Goal: Task Accomplishment & Management: Use online tool/utility

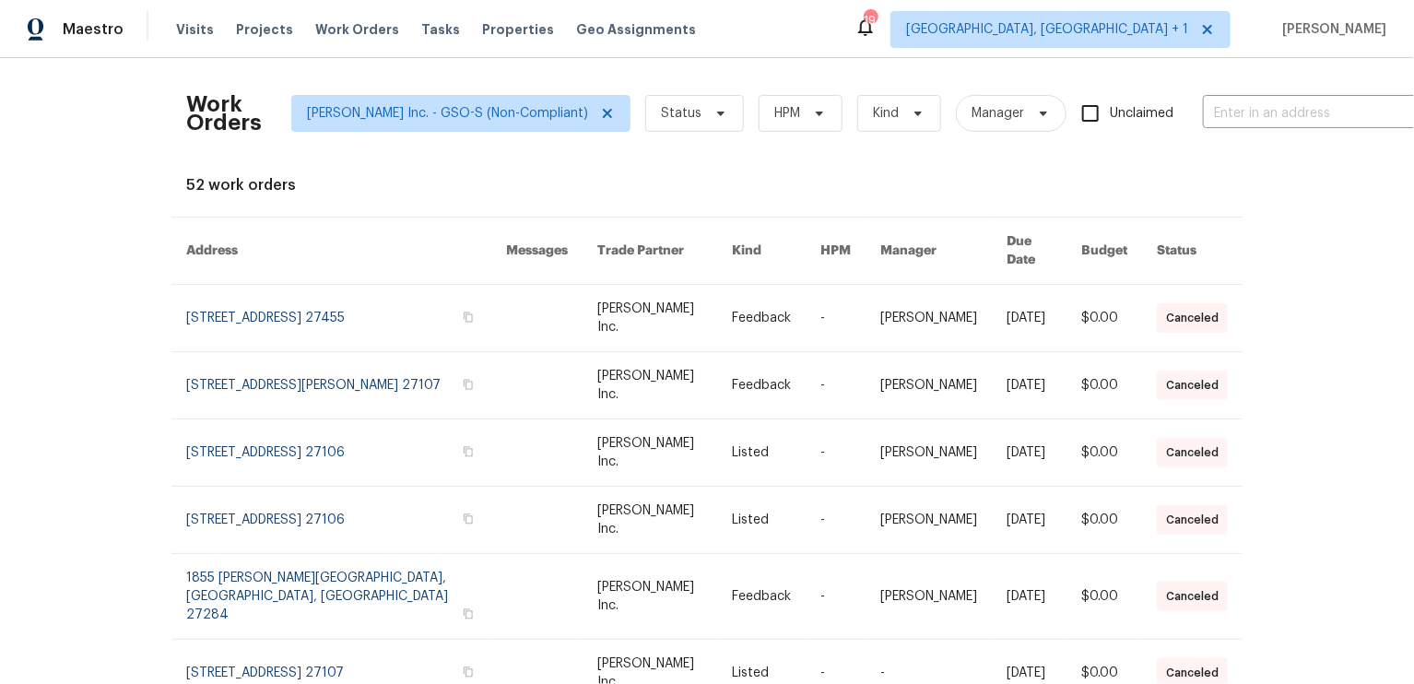
scroll to position [55, 0]
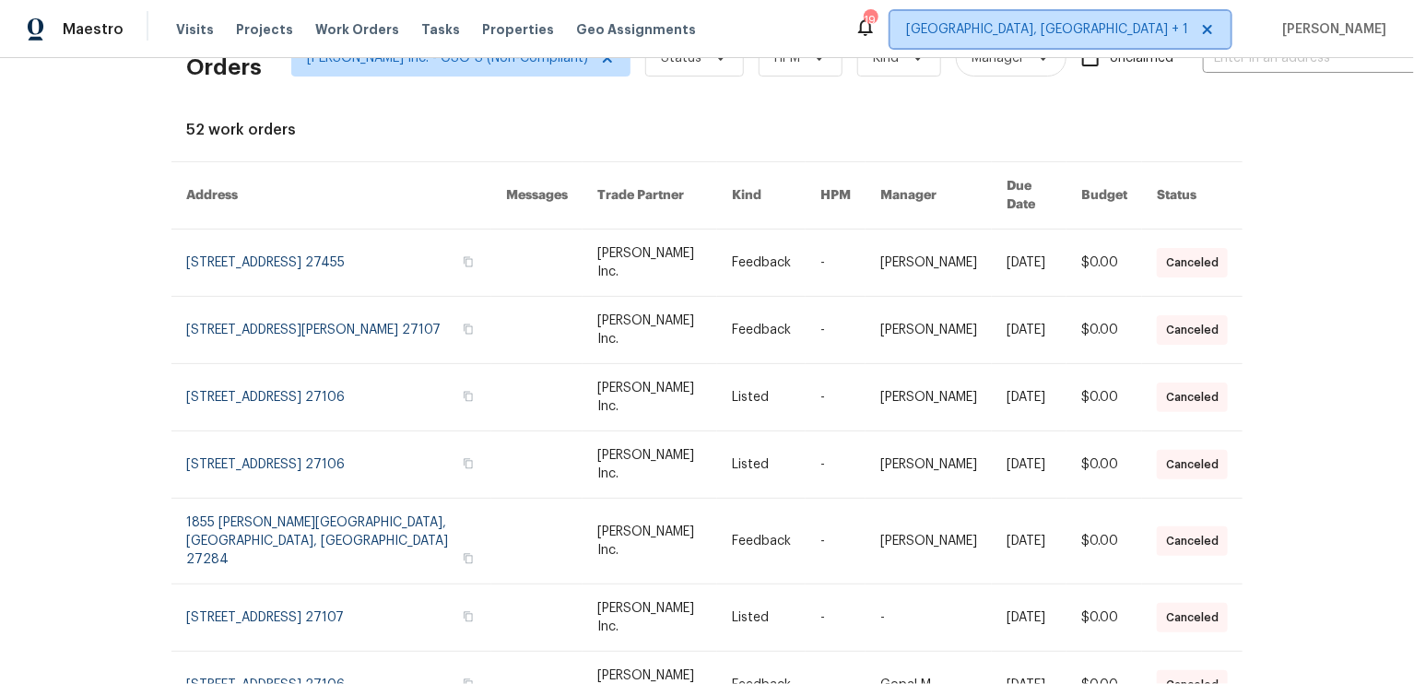
click at [1215, 32] on icon at bounding box center [1207, 29] width 15 height 15
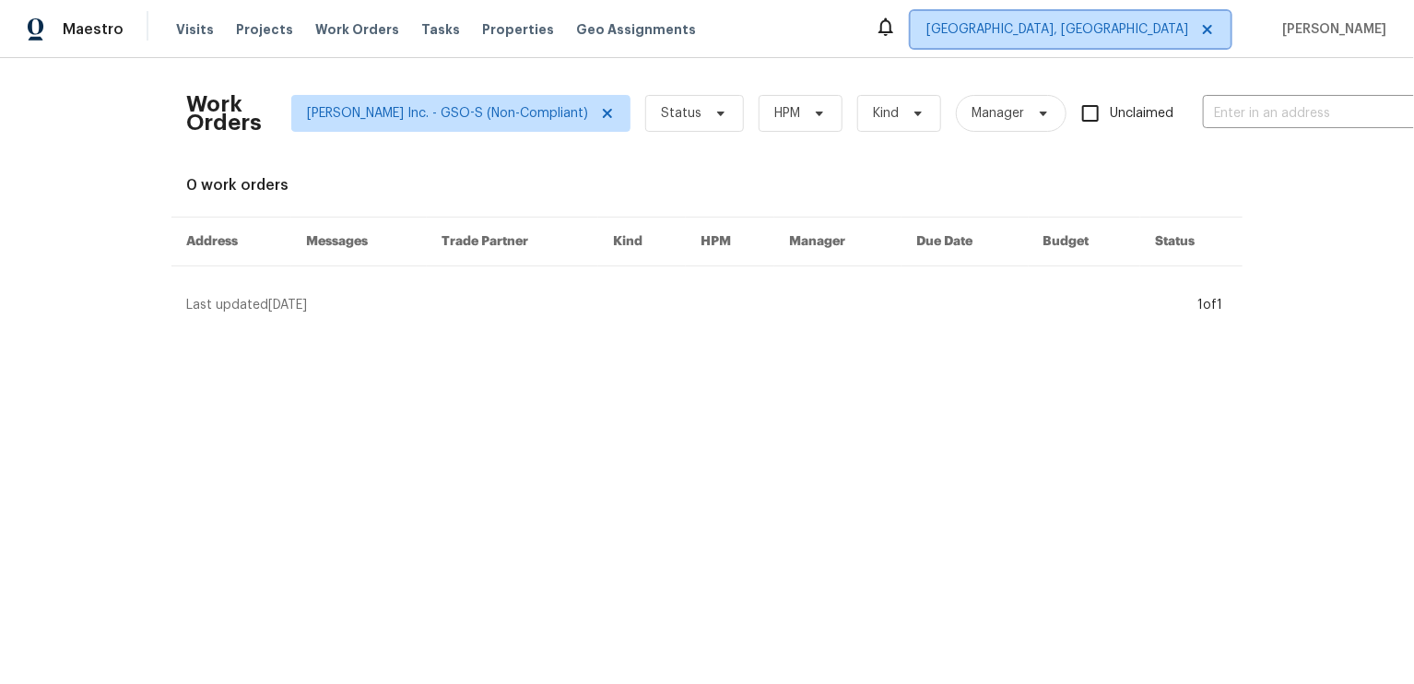
click at [1215, 32] on icon at bounding box center [1207, 29] width 15 height 15
click at [1180, 34] on span "[GEOGRAPHIC_DATA], [GEOGRAPHIC_DATA]" at bounding box center [1057, 29] width 262 height 18
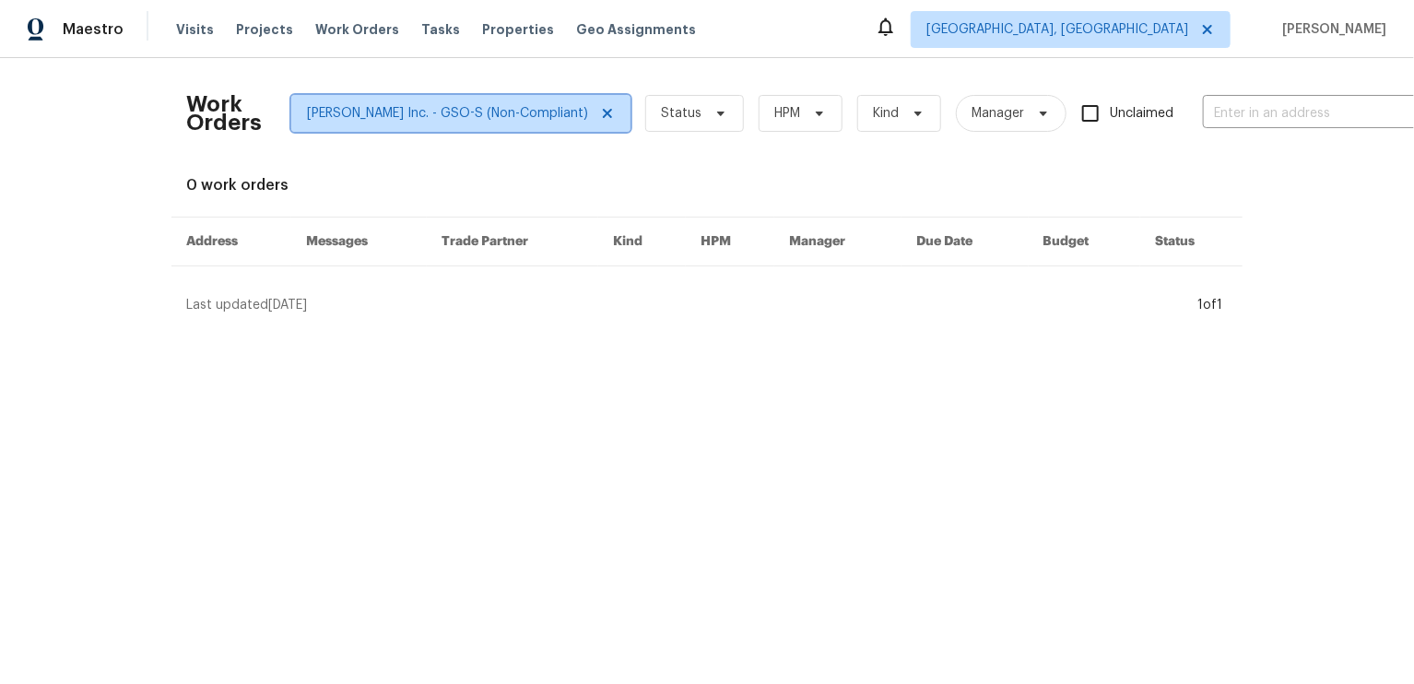
click at [600, 114] on icon at bounding box center [607, 113] width 15 height 15
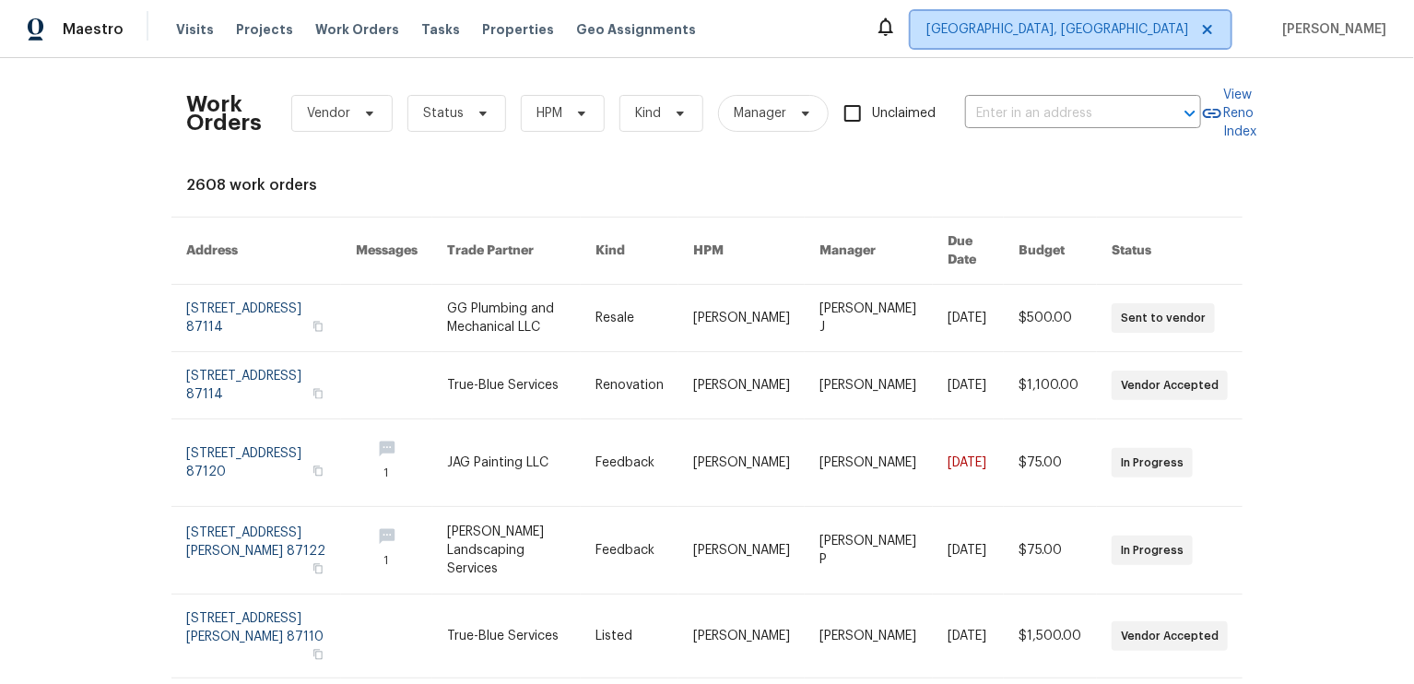
click at [1116, 28] on span "[GEOGRAPHIC_DATA], [GEOGRAPHIC_DATA]" at bounding box center [1057, 29] width 262 height 18
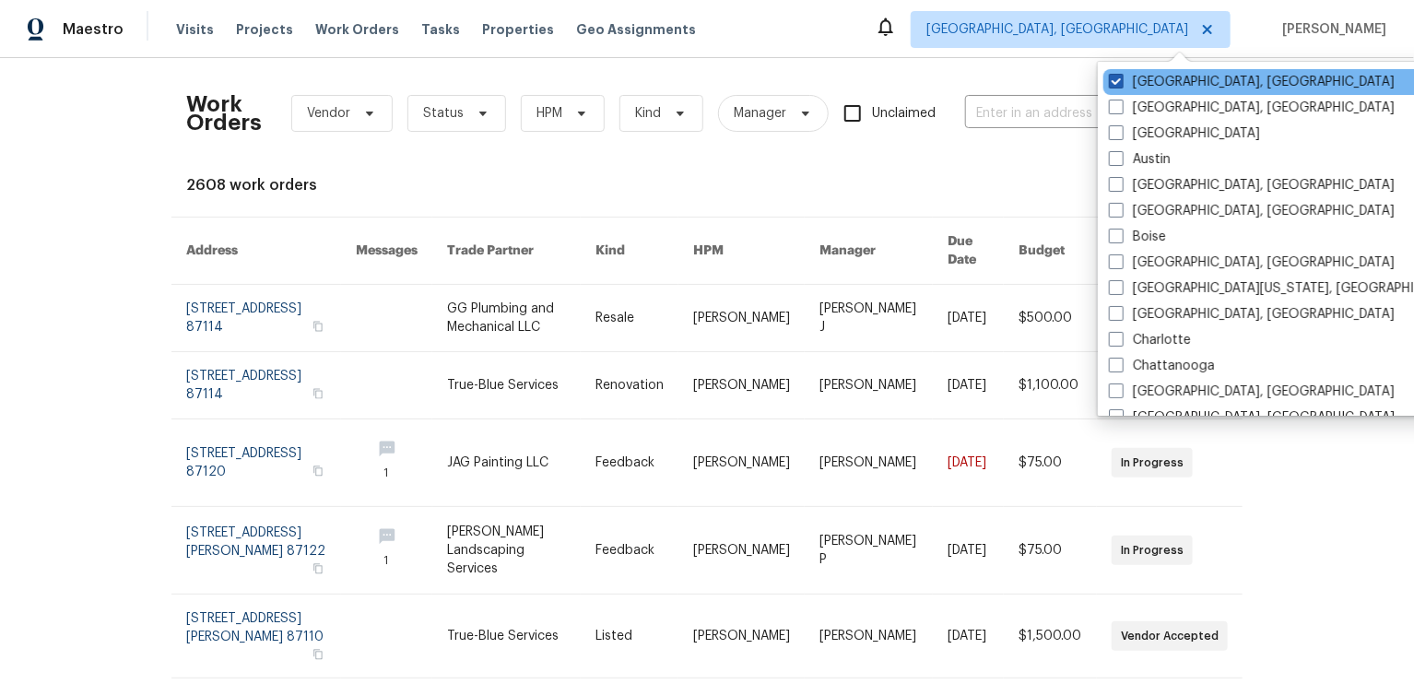
click at [1116, 87] on span at bounding box center [1116, 81] width 15 height 15
click at [1116, 85] on input "[GEOGRAPHIC_DATA], [GEOGRAPHIC_DATA]" at bounding box center [1115, 79] width 12 height 12
checkbox input "true"
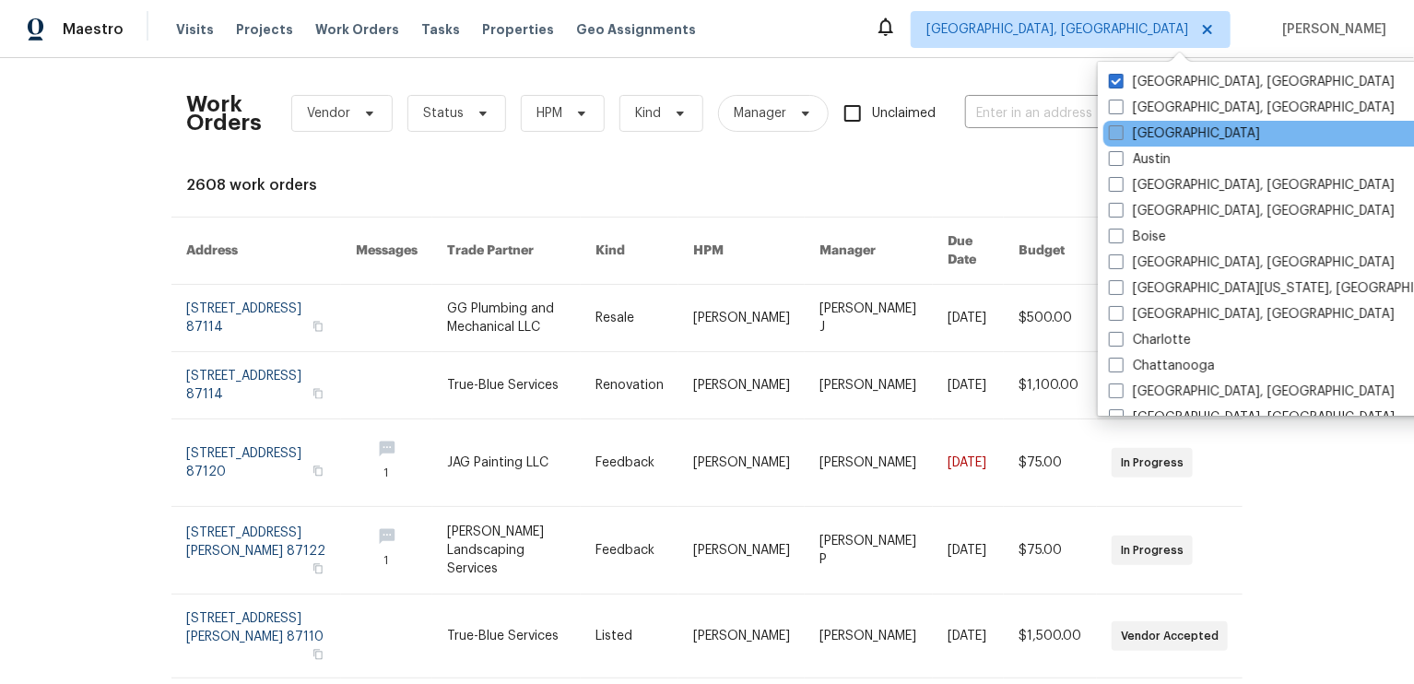
click at [1119, 134] on span at bounding box center [1116, 132] width 15 height 15
click at [1119, 134] on input "[GEOGRAPHIC_DATA]" at bounding box center [1115, 130] width 12 height 12
checkbox input "true"
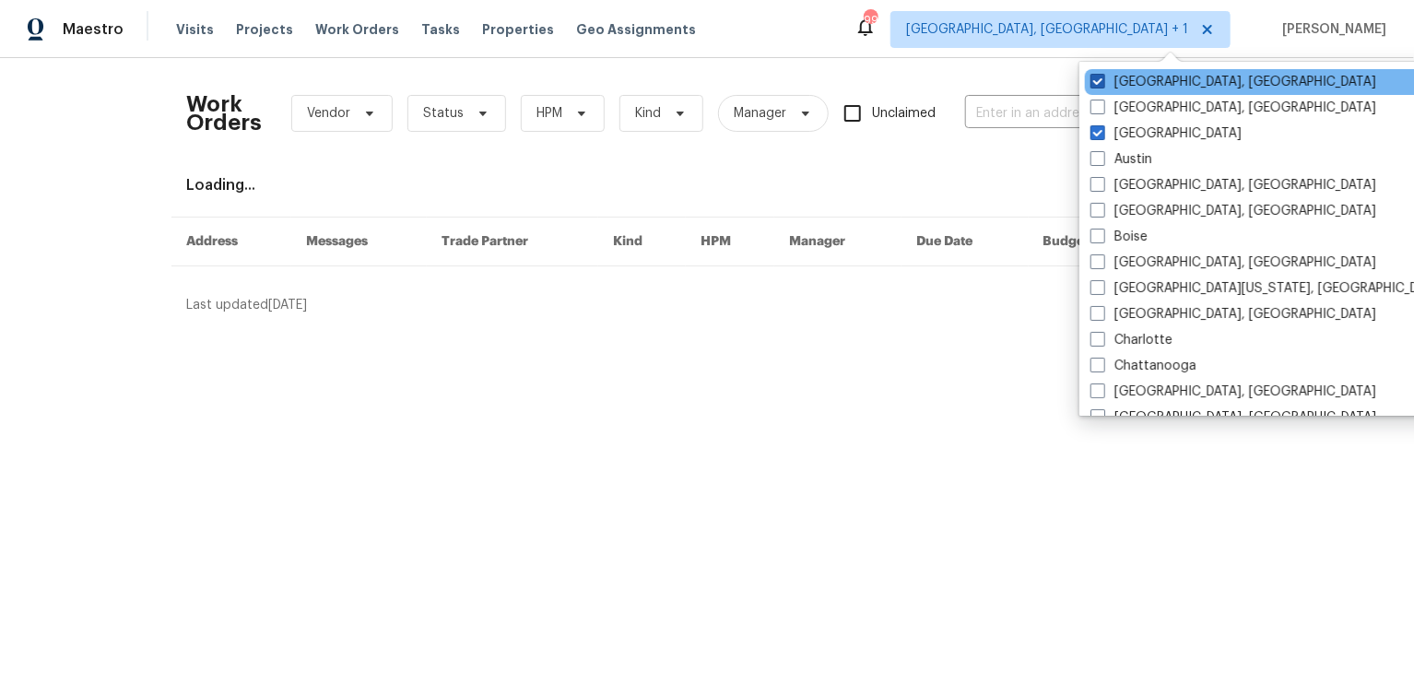
click at [1101, 75] on span at bounding box center [1097, 81] width 15 height 15
click at [1101, 75] on input "[GEOGRAPHIC_DATA], [GEOGRAPHIC_DATA]" at bounding box center [1096, 79] width 12 height 12
checkbox input "false"
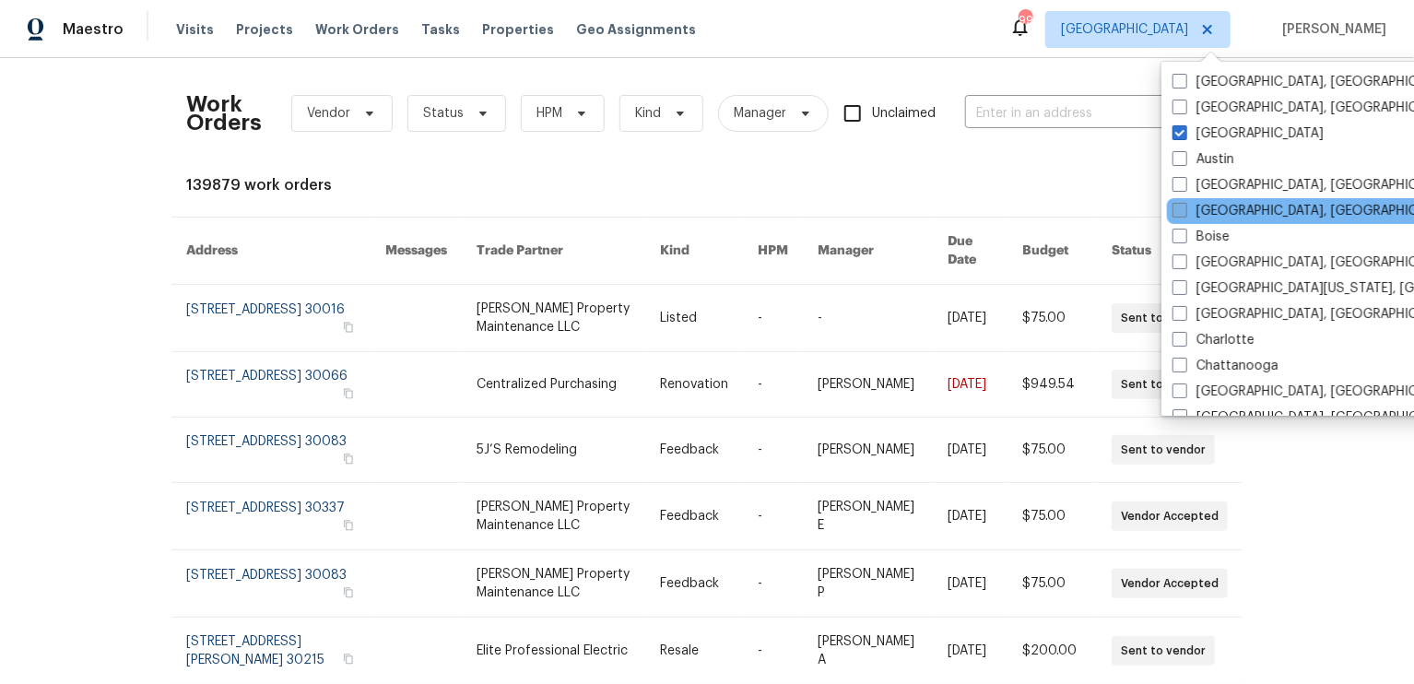
click at [1178, 211] on span at bounding box center [1179, 210] width 15 height 15
click at [1178, 211] on input "[GEOGRAPHIC_DATA], [GEOGRAPHIC_DATA]" at bounding box center [1178, 208] width 12 height 12
checkbox input "true"
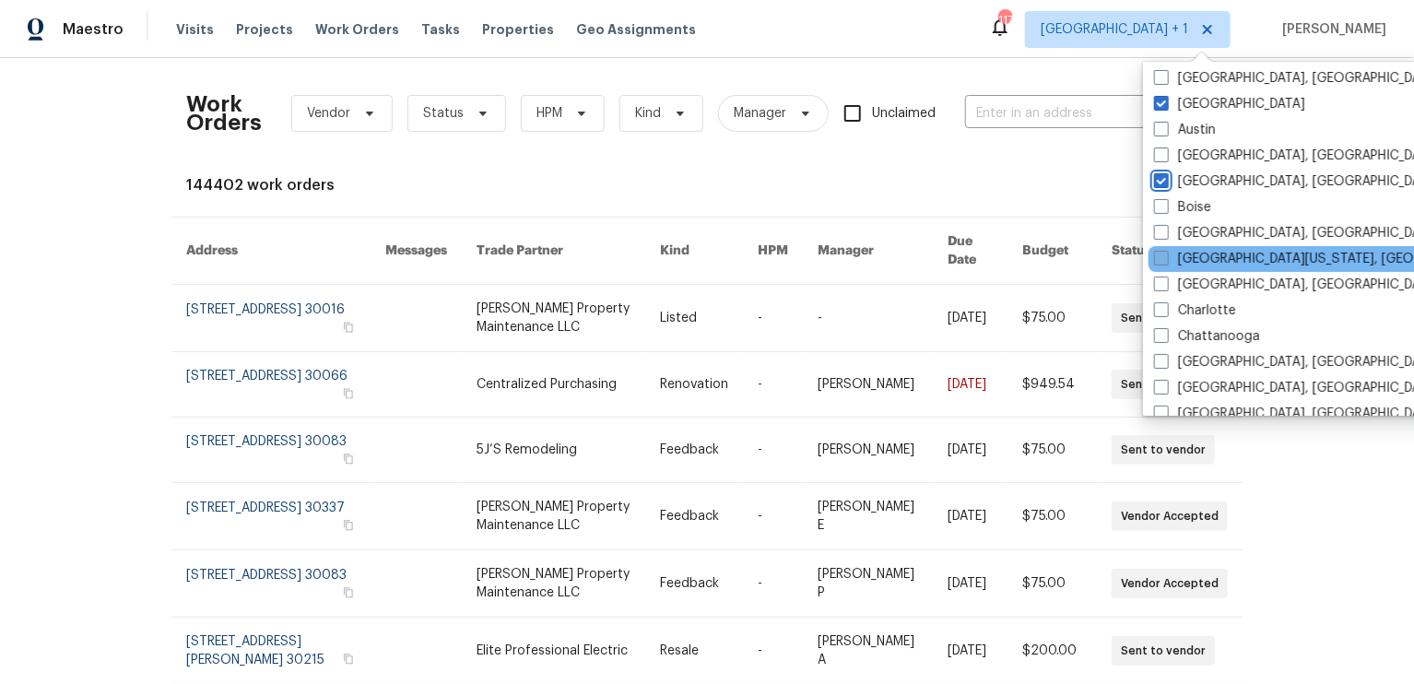
scroll to position [34, 0]
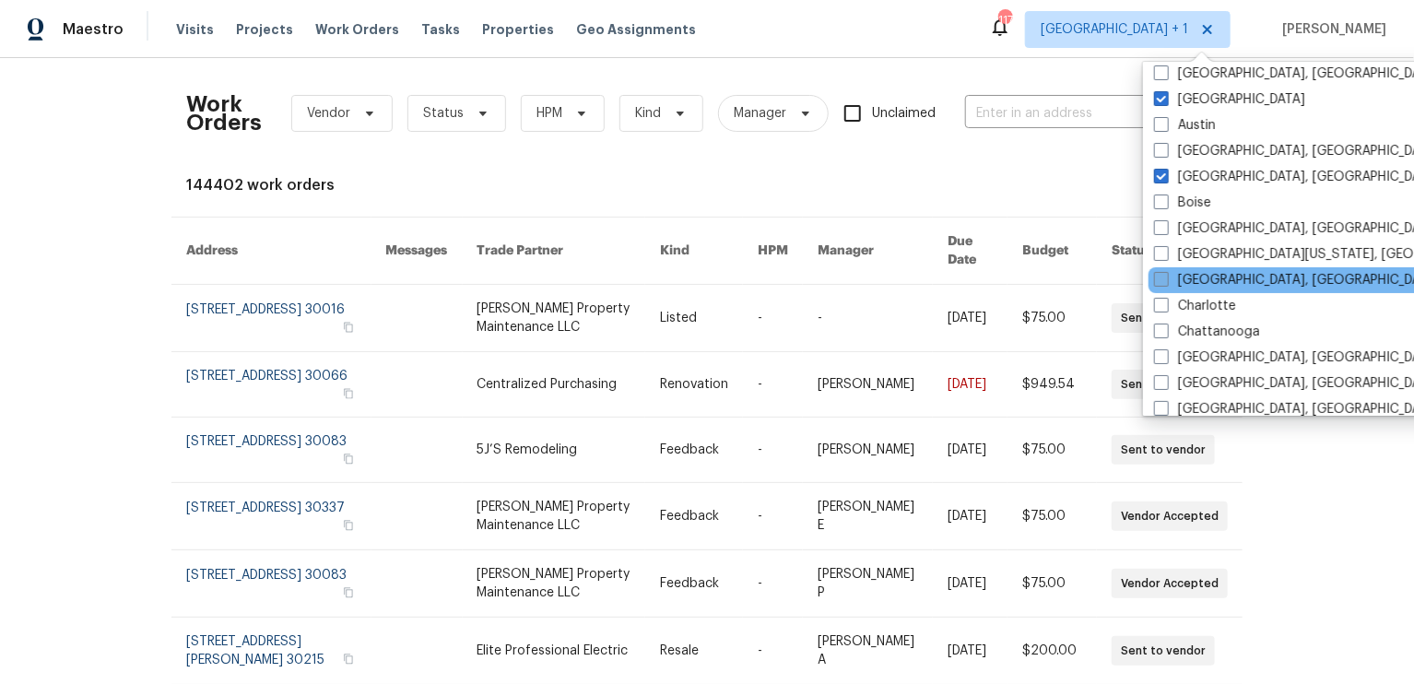
click at [1165, 277] on span at bounding box center [1161, 279] width 15 height 15
click at [1165, 277] on input "[GEOGRAPHIC_DATA], [GEOGRAPHIC_DATA]" at bounding box center [1160, 277] width 12 height 12
checkbox input "true"
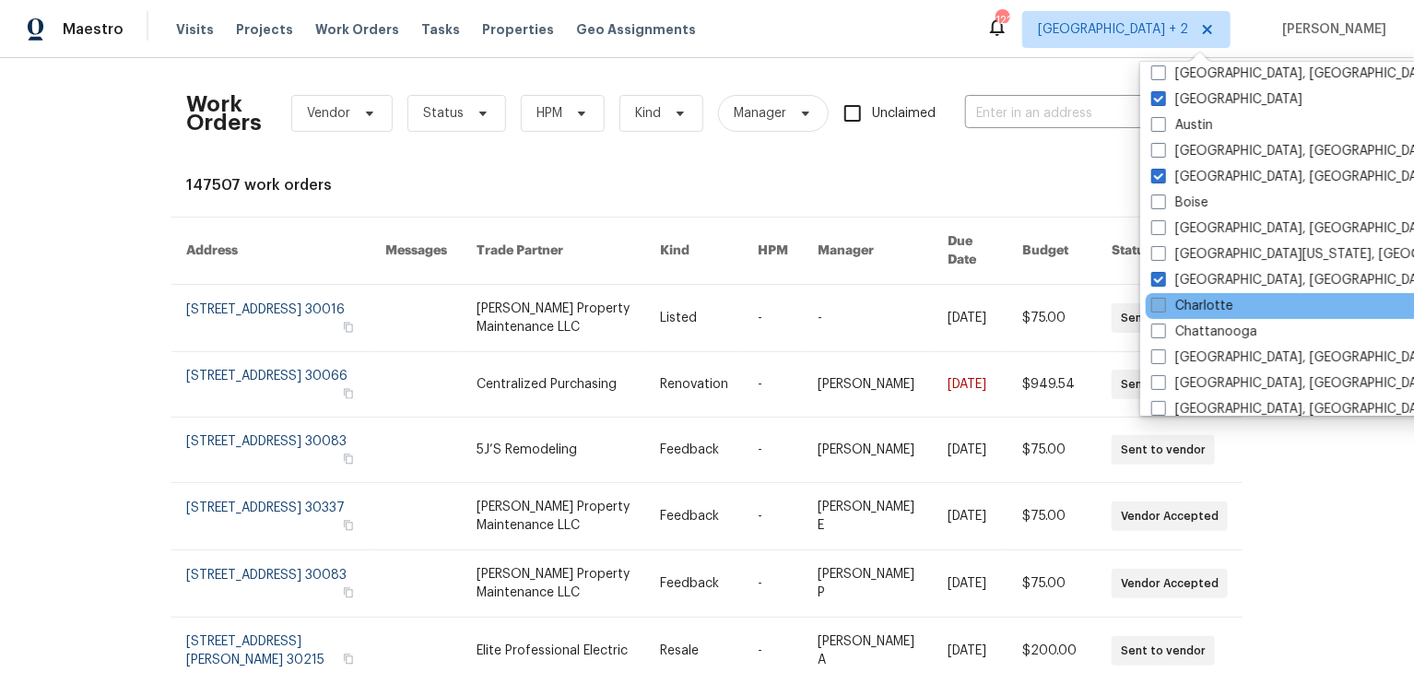
click at [1163, 303] on span at bounding box center [1158, 305] width 15 height 15
click at [1163, 303] on input "Charlotte" at bounding box center [1157, 303] width 12 height 12
checkbox input "true"
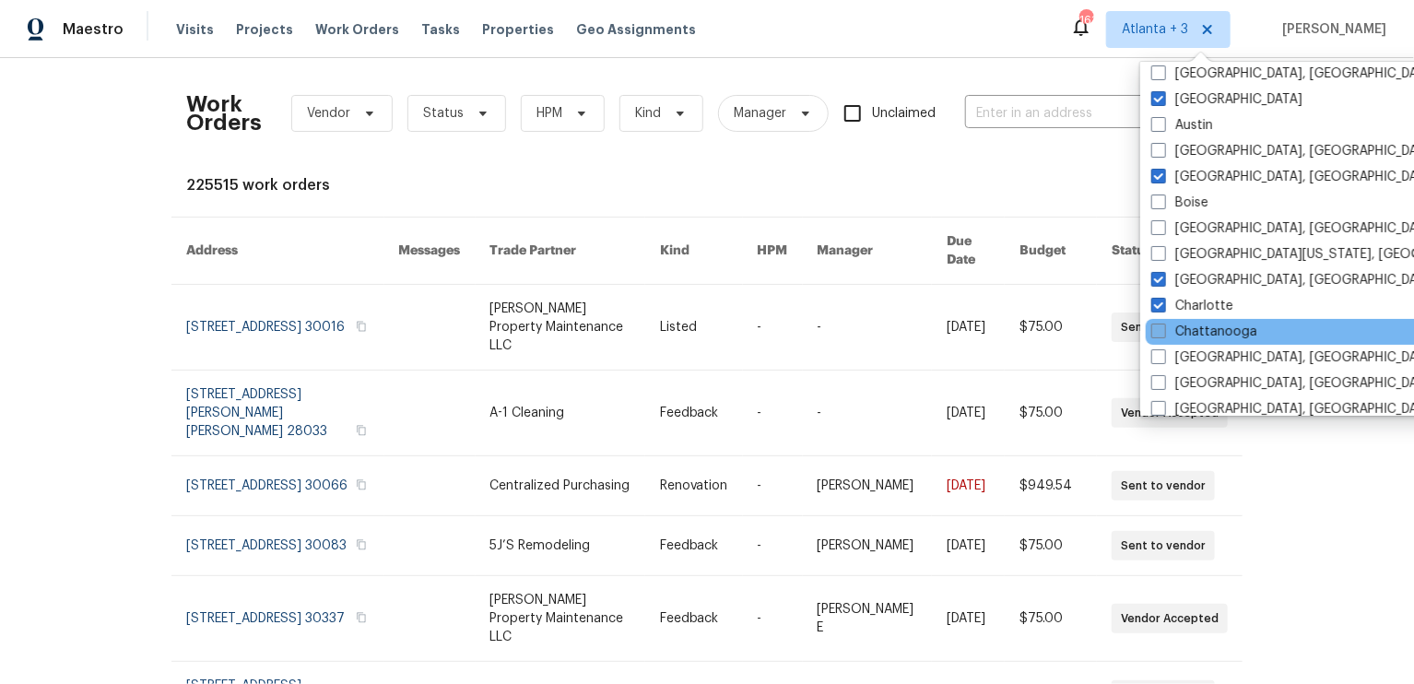
click at [1160, 324] on span at bounding box center [1158, 331] width 15 height 15
click at [1160, 324] on input "Chattanooga" at bounding box center [1157, 329] width 12 height 12
checkbox input "true"
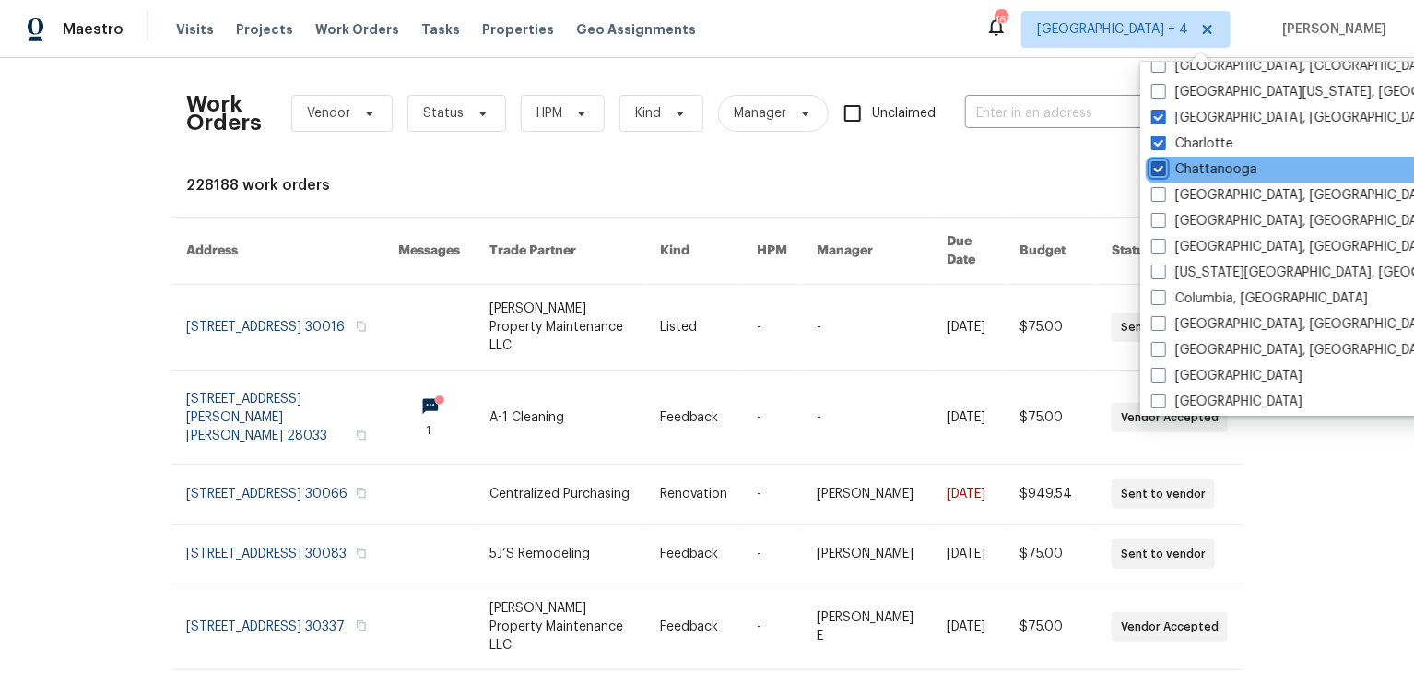
scroll to position [204, 0]
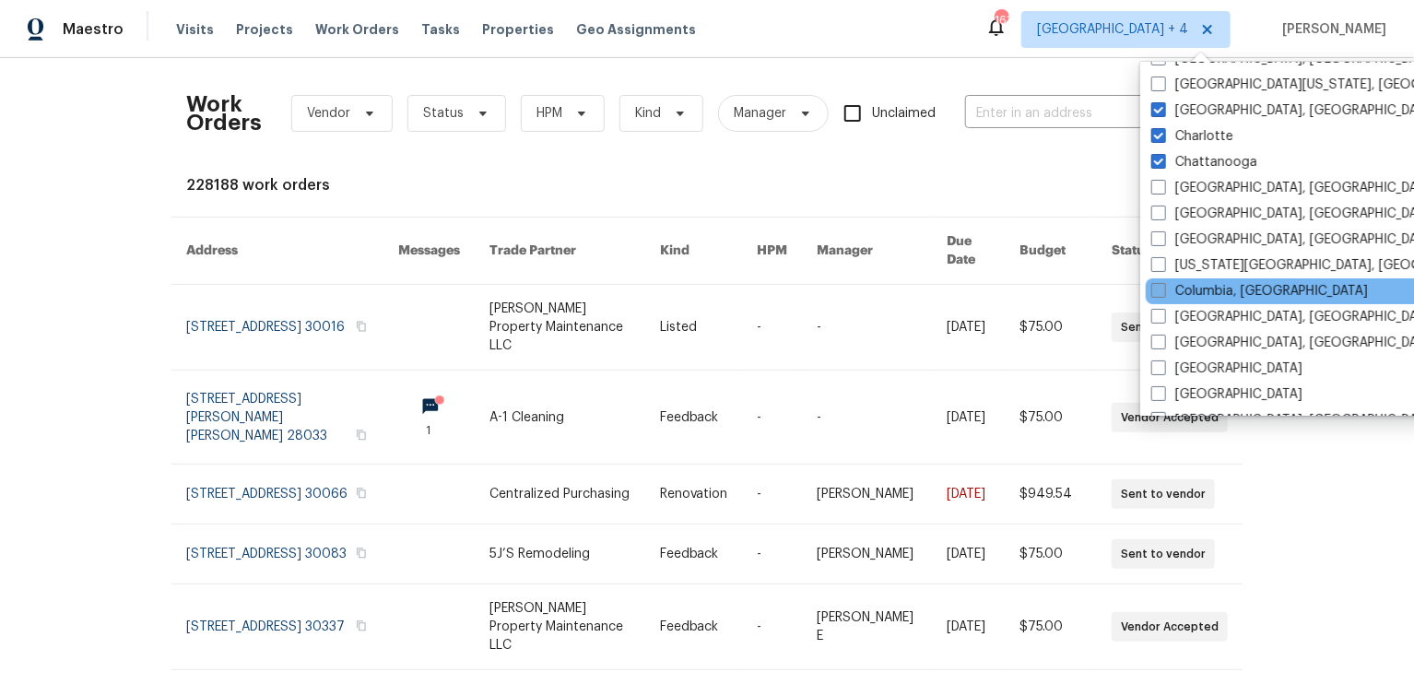
click at [1154, 293] on span at bounding box center [1158, 290] width 15 height 15
click at [1154, 293] on input "Columbia, [GEOGRAPHIC_DATA]" at bounding box center [1157, 288] width 12 height 12
checkbox input "true"
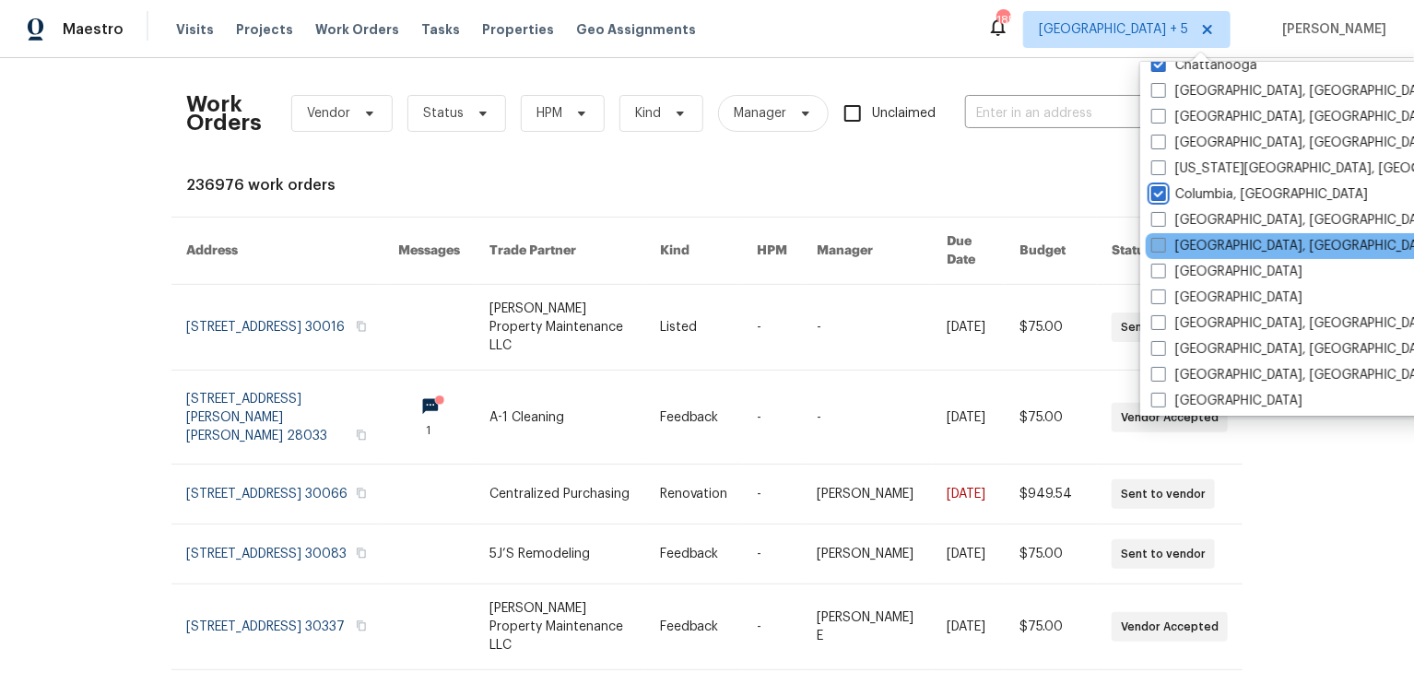
scroll to position [308, 0]
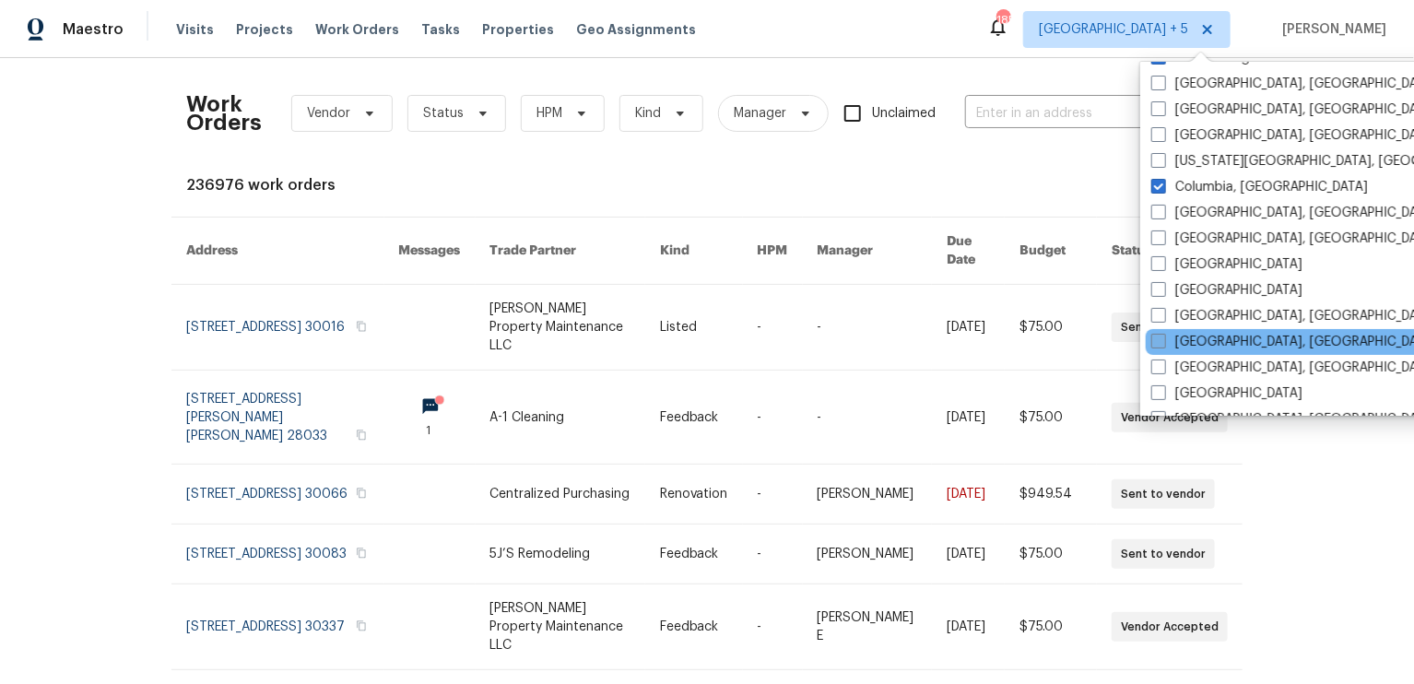
click at [1161, 335] on span at bounding box center [1158, 341] width 15 height 15
click at [1161, 335] on input "[GEOGRAPHIC_DATA], [GEOGRAPHIC_DATA]" at bounding box center [1157, 339] width 12 height 12
checkbox input "true"
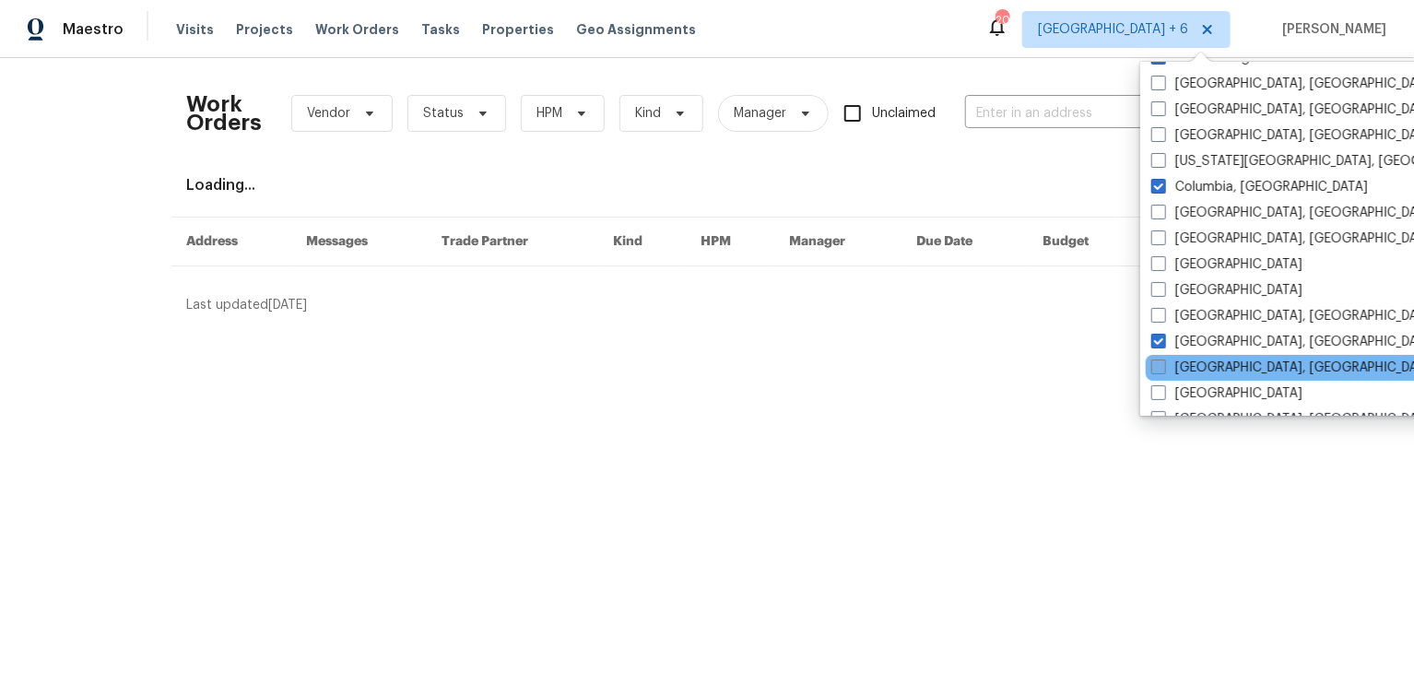
click at [1159, 359] on span at bounding box center [1158, 366] width 15 height 15
click at [1159, 359] on input "[GEOGRAPHIC_DATA], [GEOGRAPHIC_DATA]" at bounding box center [1157, 365] width 12 height 12
checkbox input "true"
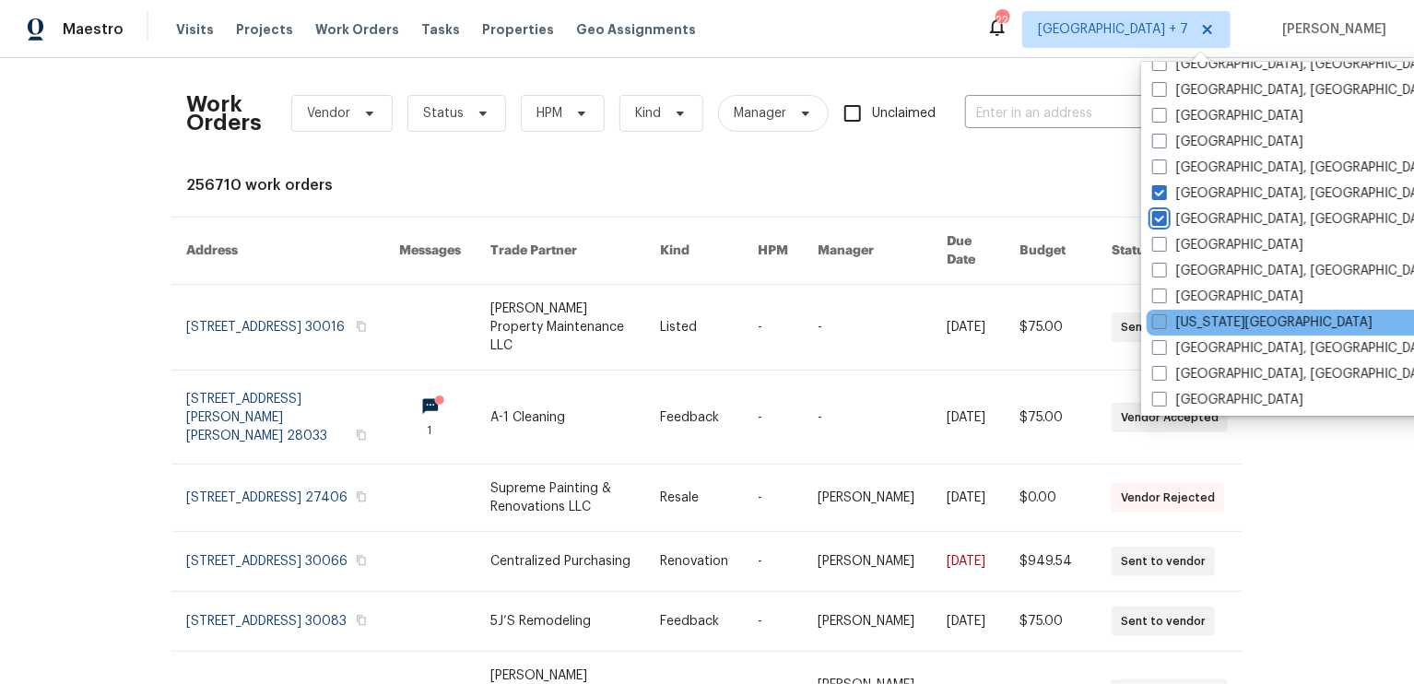
scroll to position [477, 0]
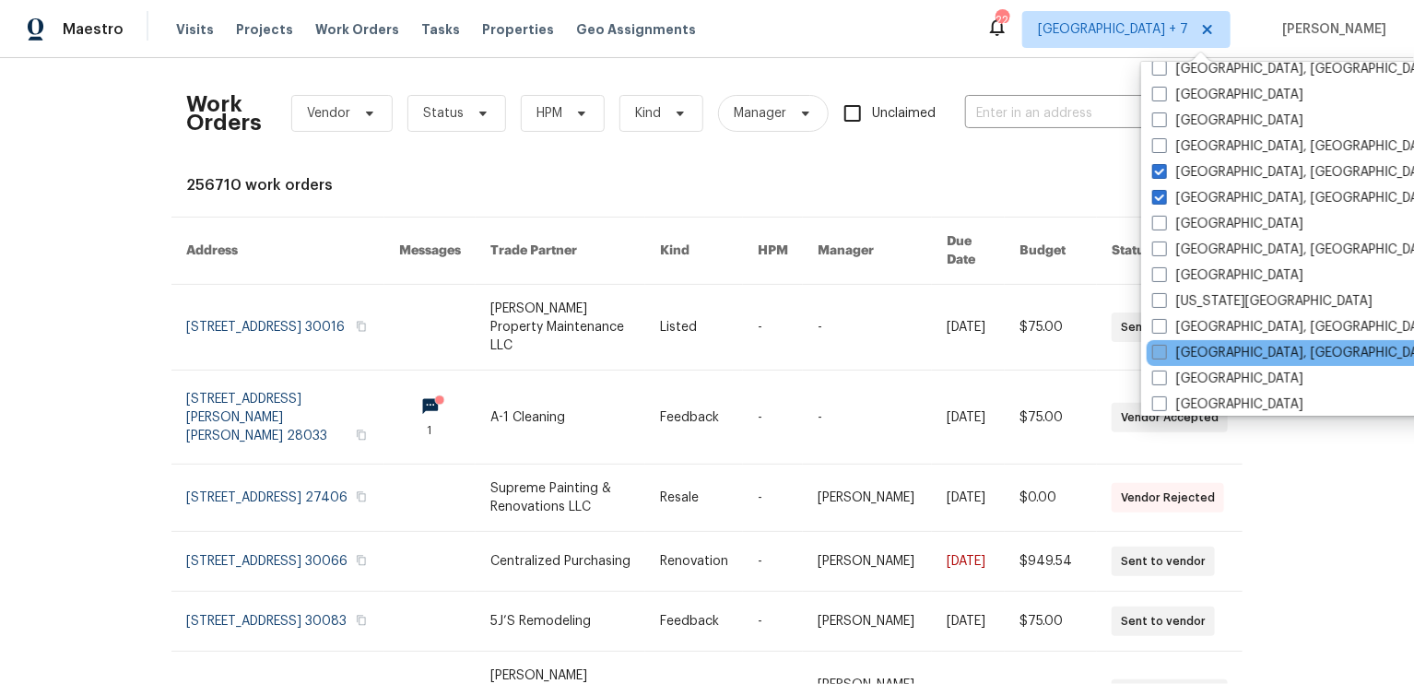
click at [1158, 352] on span at bounding box center [1159, 352] width 15 height 15
click at [1158, 352] on input "[GEOGRAPHIC_DATA], [GEOGRAPHIC_DATA]" at bounding box center [1158, 350] width 12 height 12
checkbox input "true"
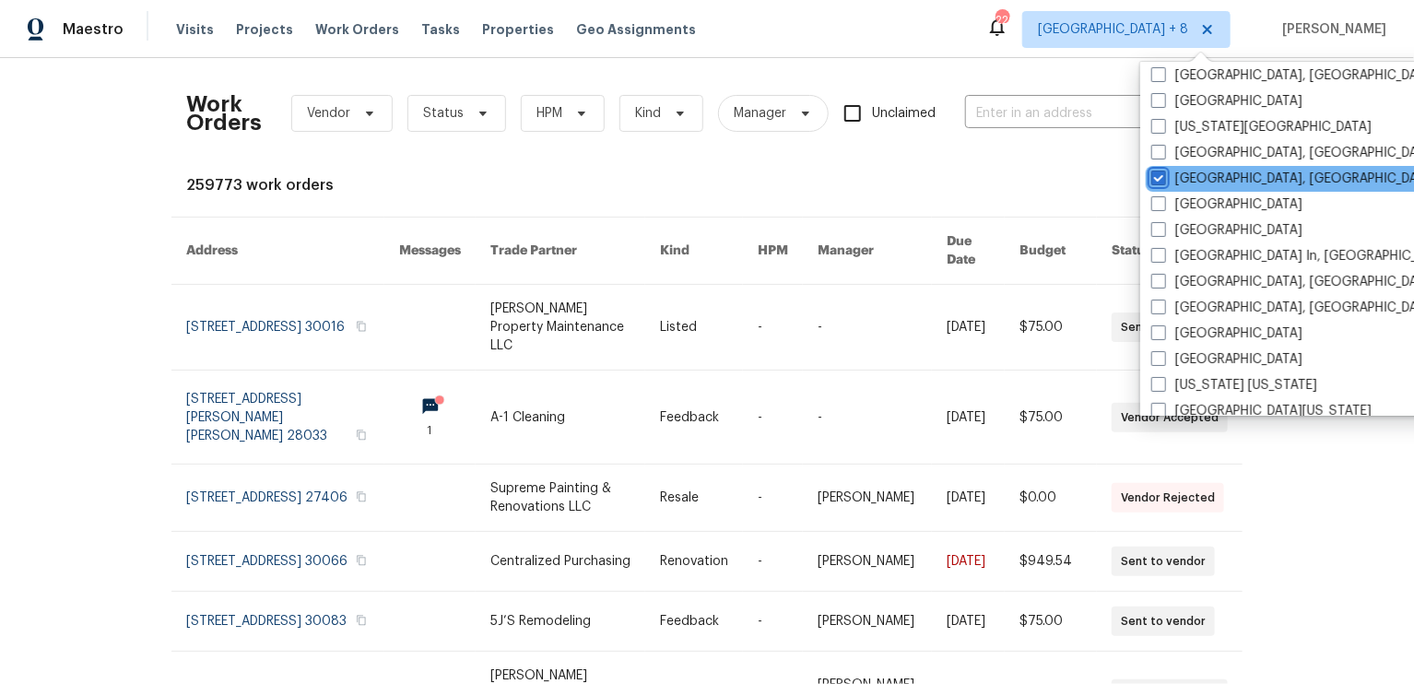
scroll to position [658, 0]
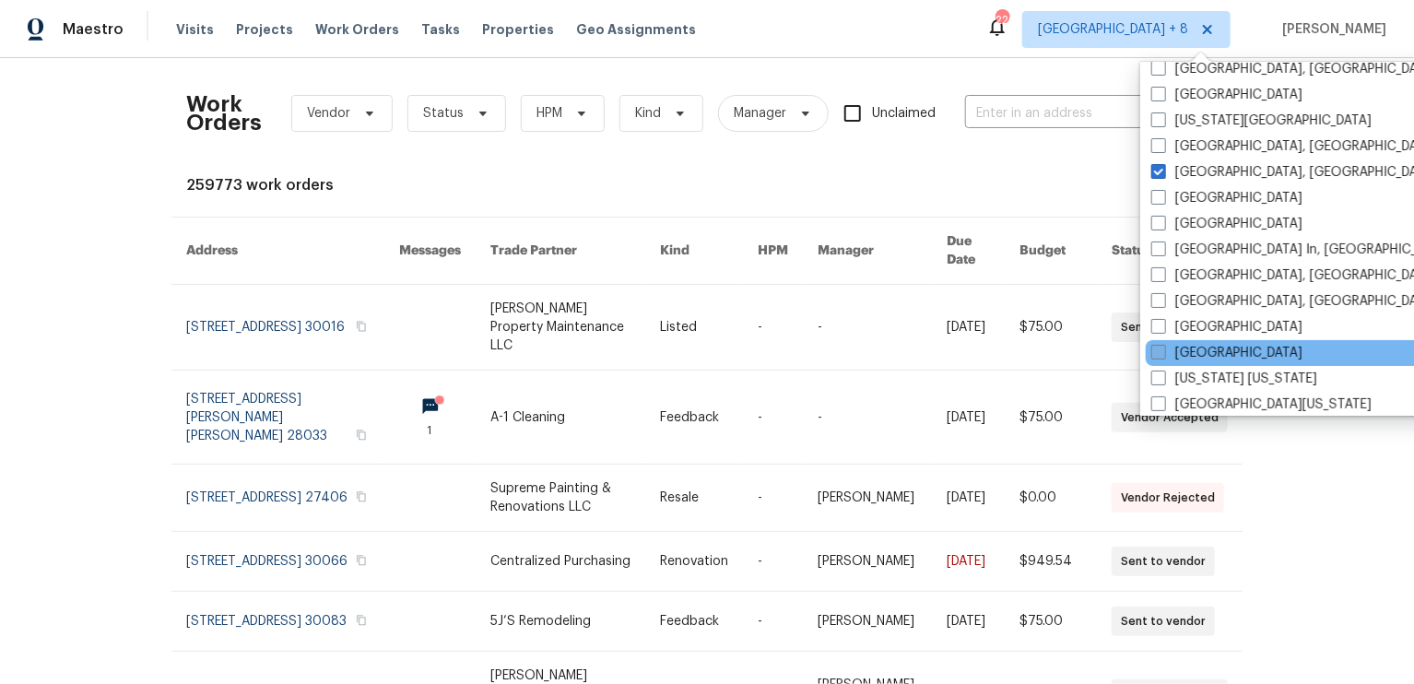
click at [1159, 347] on span at bounding box center [1158, 352] width 15 height 15
click at [1159, 347] on input "[GEOGRAPHIC_DATA]" at bounding box center [1157, 350] width 12 height 12
checkbox input "true"
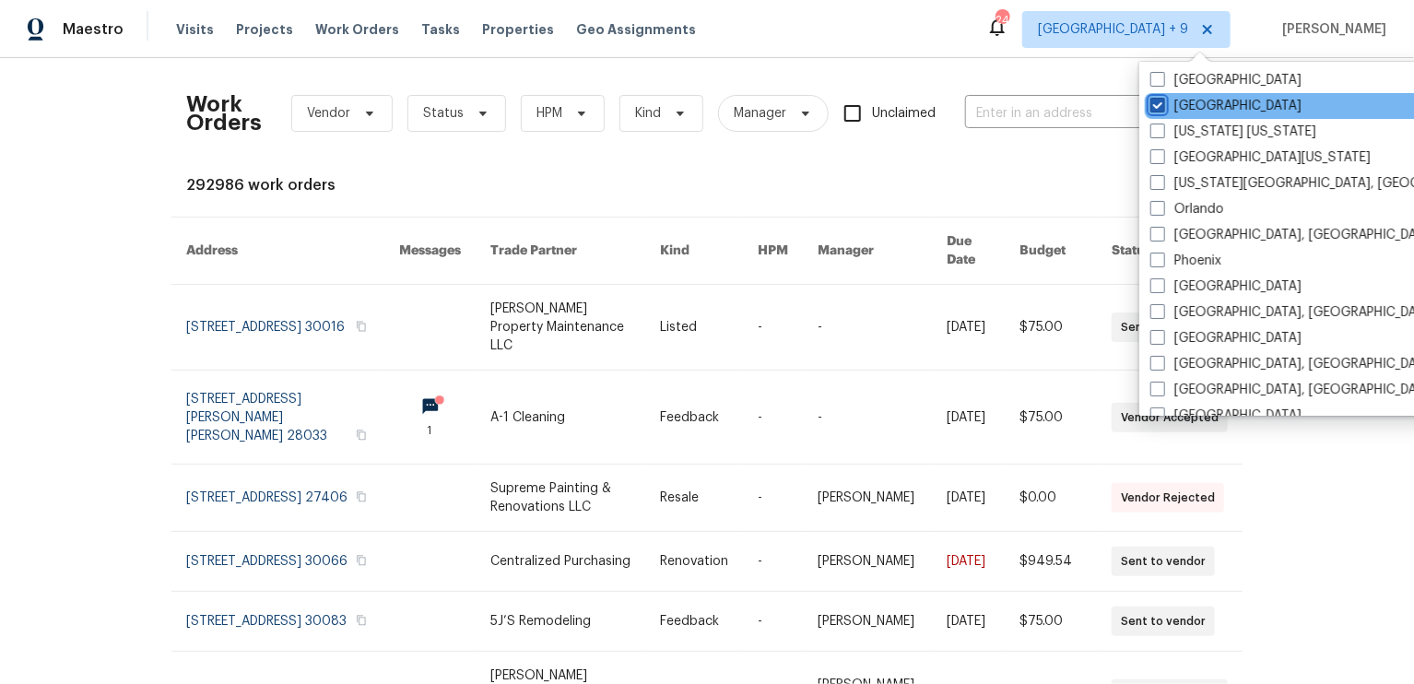
scroll to position [908, 0]
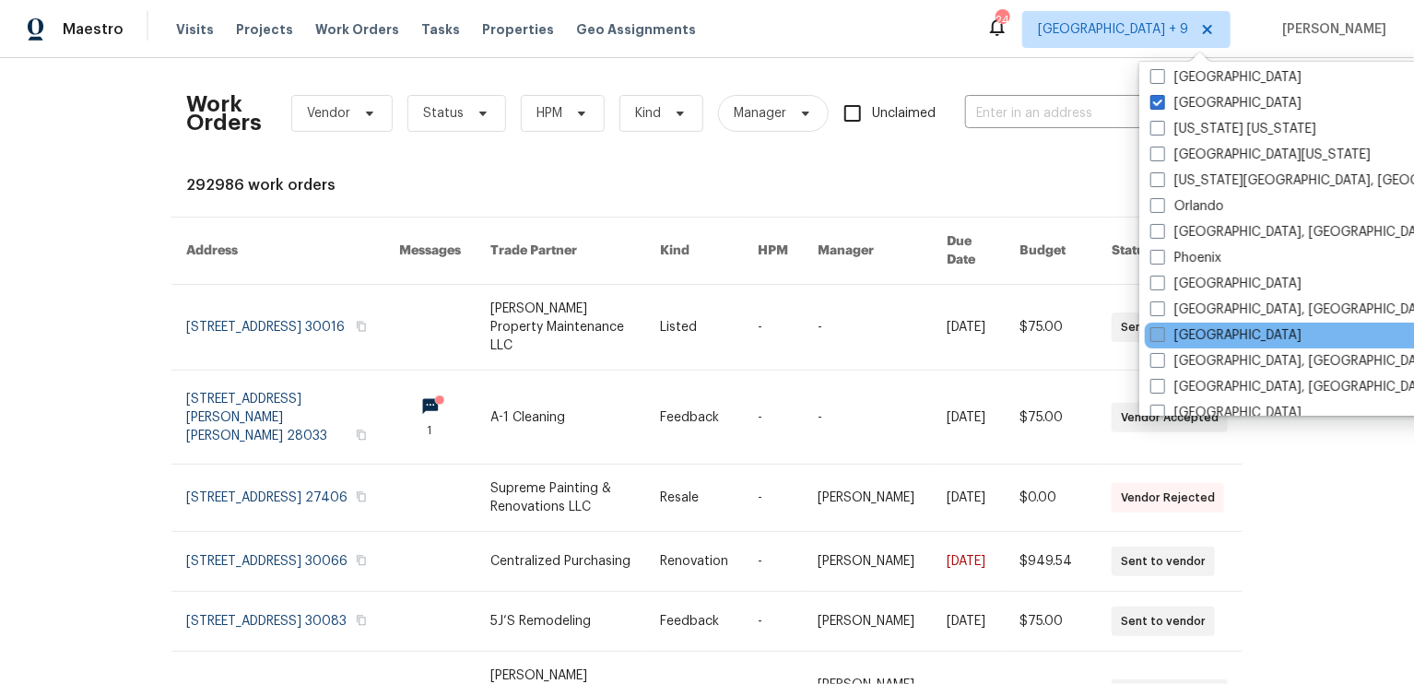
click at [1154, 334] on span at bounding box center [1157, 334] width 15 height 15
click at [1154, 334] on input "[GEOGRAPHIC_DATA]" at bounding box center [1156, 332] width 12 height 12
checkbox input "true"
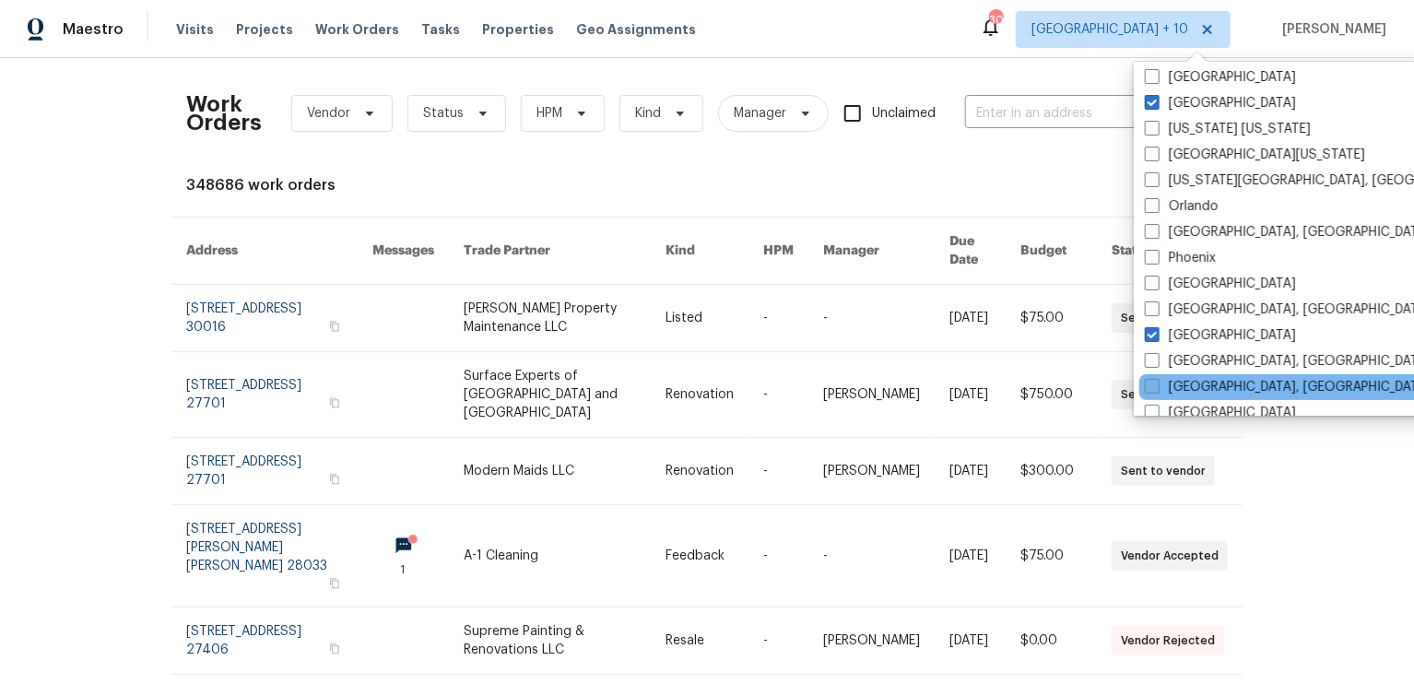
click at [1150, 383] on span at bounding box center [1152, 386] width 15 height 15
click at [1150, 383] on input "[GEOGRAPHIC_DATA], [GEOGRAPHIC_DATA]" at bounding box center [1151, 384] width 12 height 12
checkbox input "true"
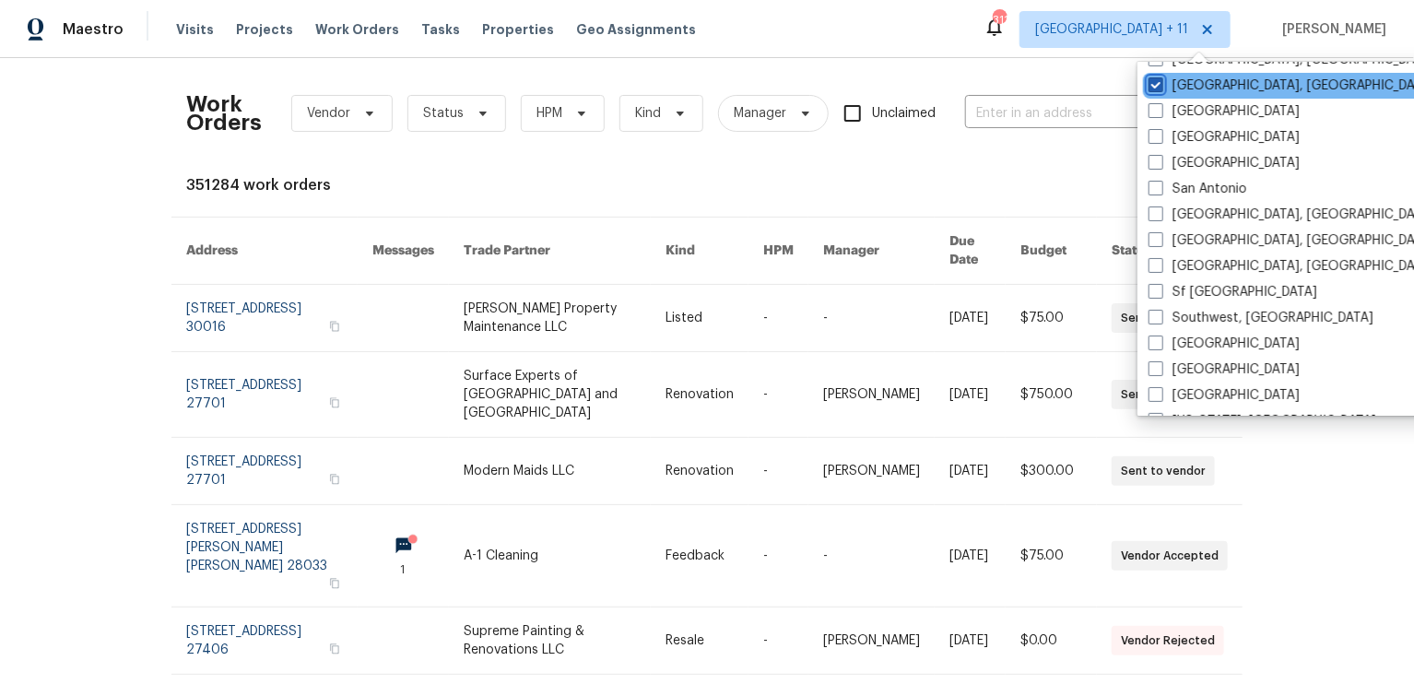
scroll to position [1234, 0]
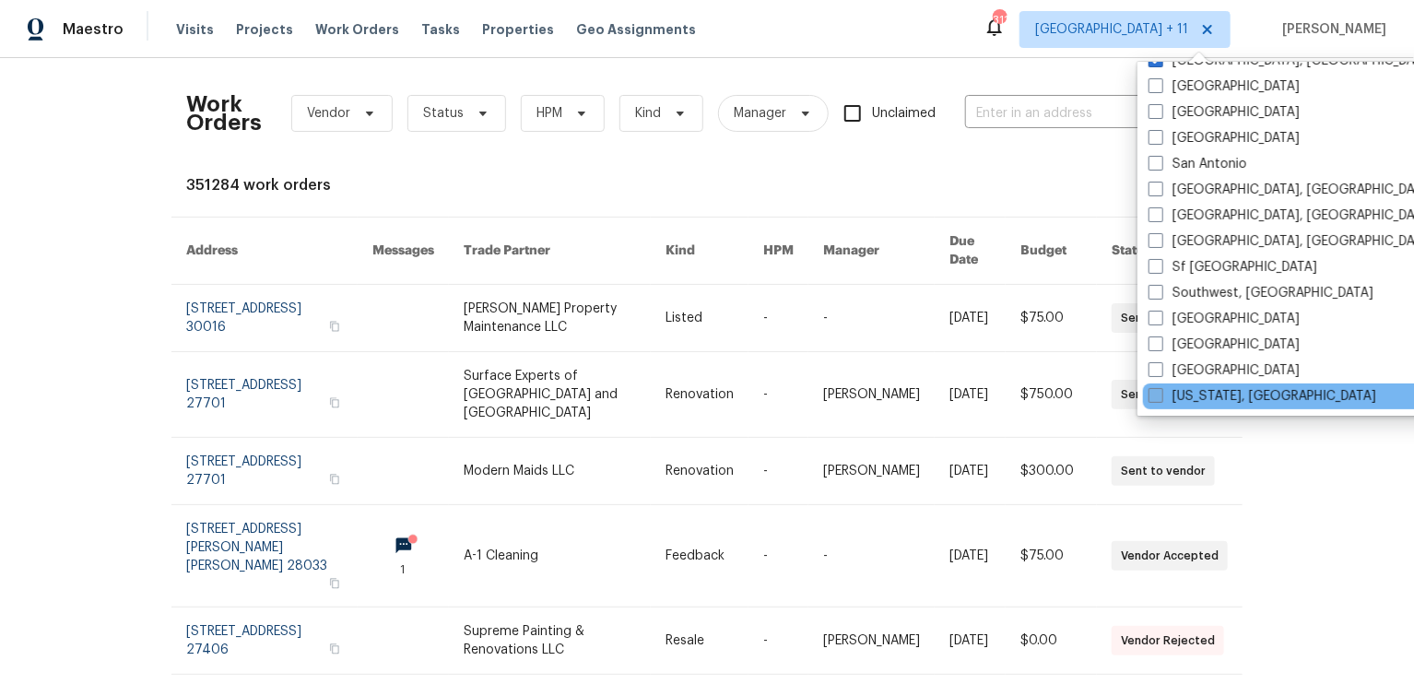
click at [1154, 391] on span at bounding box center [1155, 395] width 15 height 15
click at [1154, 391] on input "[US_STATE], [GEOGRAPHIC_DATA]" at bounding box center [1154, 393] width 12 height 12
click at [1154, 391] on span at bounding box center [1154, 395] width 15 height 15
click at [1154, 391] on input "[US_STATE], [GEOGRAPHIC_DATA]" at bounding box center [1153, 393] width 12 height 12
checkbox input "false"
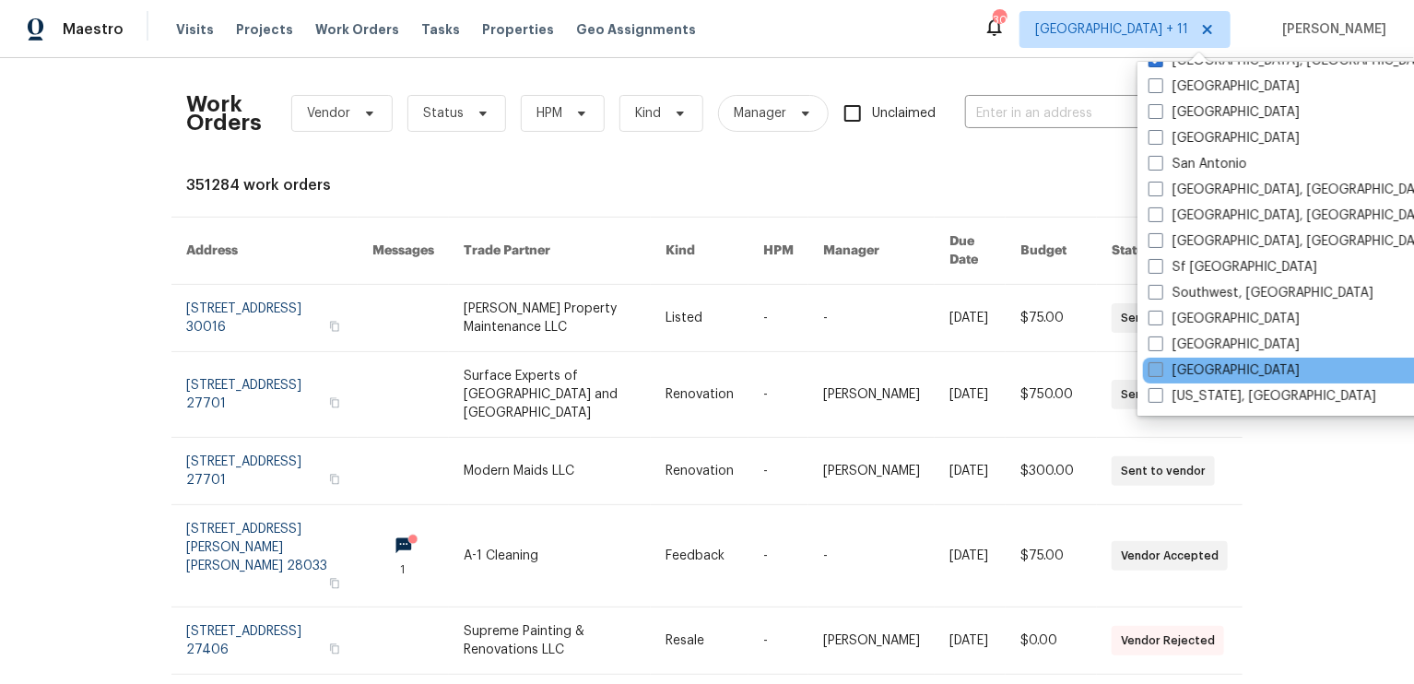
click at [1159, 362] on span at bounding box center [1155, 369] width 15 height 15
click at [1159, 362] on input "[GEOGRAPHIC_DATA]" at bounding box center [1154, 367] width 12 height 12
click at [1161, 364] on label "[GEOGRAPHIC_DATA]" at bounding box center [1222, 370] width 151 height 18
click at [1159, 364] on input "[GEOGRAPHIC_DATA]" at bounding box center [1153, 367] width 12 height 12
checkbox input "false"
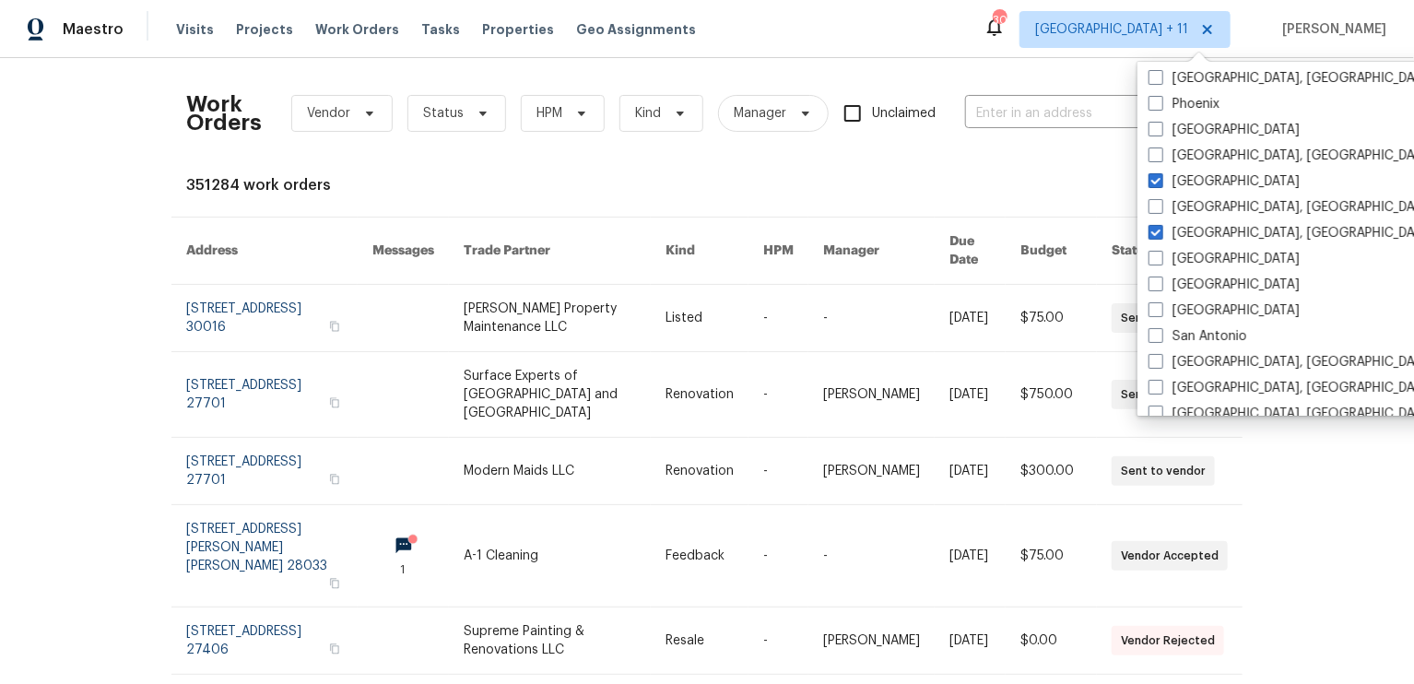
scroll to position [1056, 0]
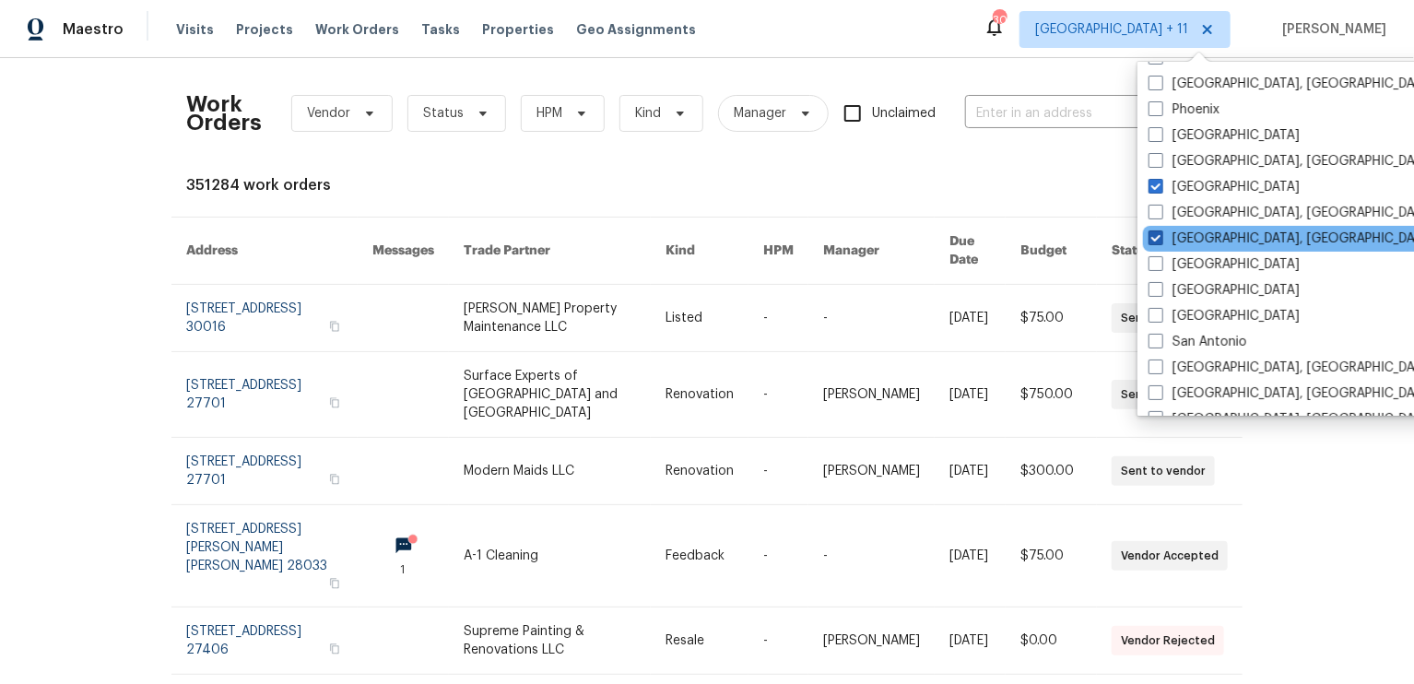
click at [1157, 246] on label "[GEOGRAPHIC_DATA], [GEOGRAPHIC_DATA]" at bounding box center [1291, 239] width 286 height 18
click at [1157, 241] on input "[GEOGRAPHIC_DATA], [GEOGRAPHIC_DATA]" at bounding box center [1154, 236] width 12 height 12
checkbox input "false"
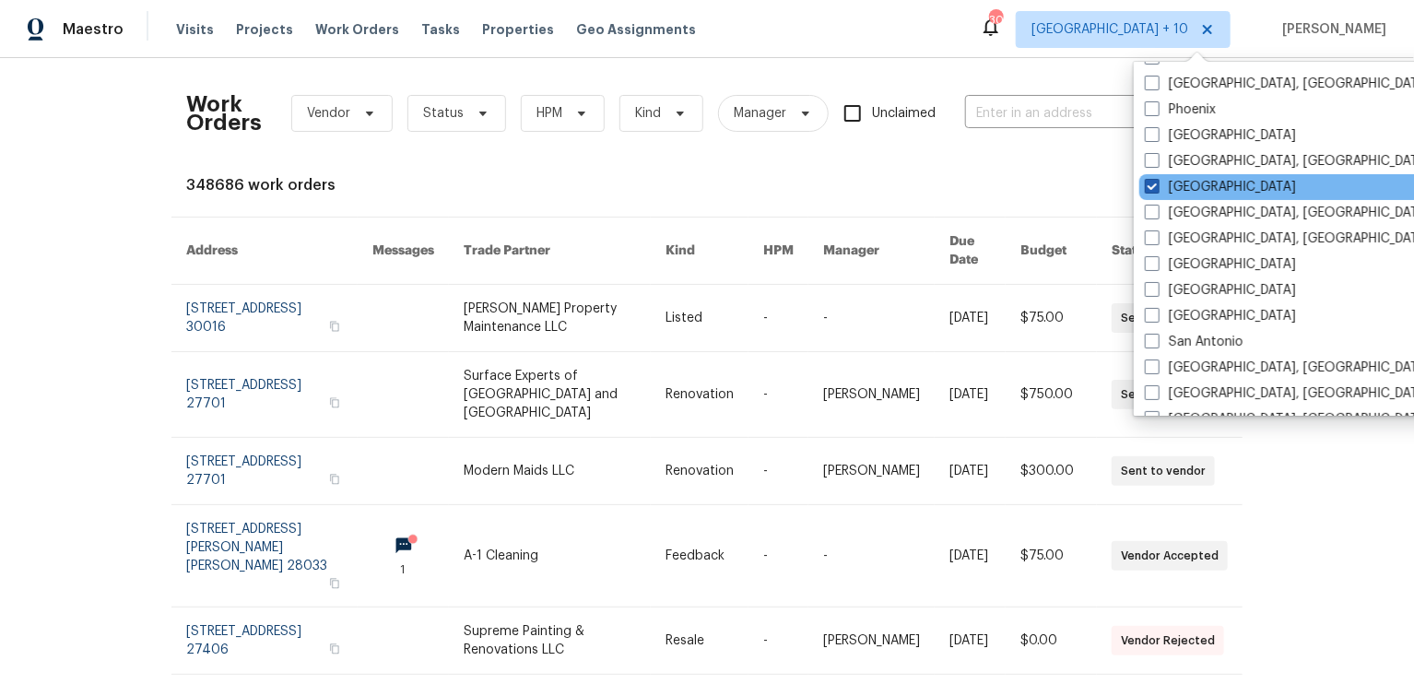
click at [1153, 187] on span at bounding box center [1152, 186] width 15 height 15
click at [1153, 187] on input "[GEOGRAPHIC_DATA]" at bounding box center [1151, 184] width 12 height 12
checkbox input "false"
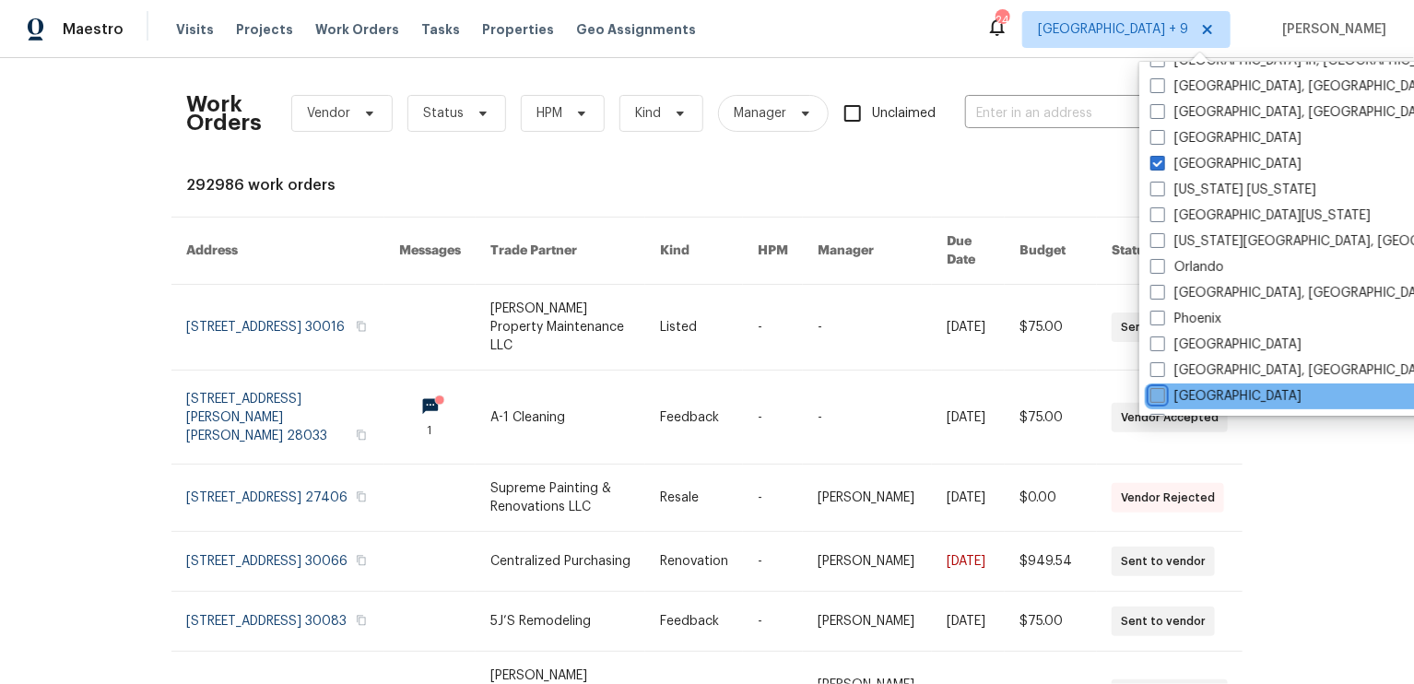
scroll to position [831, 0]
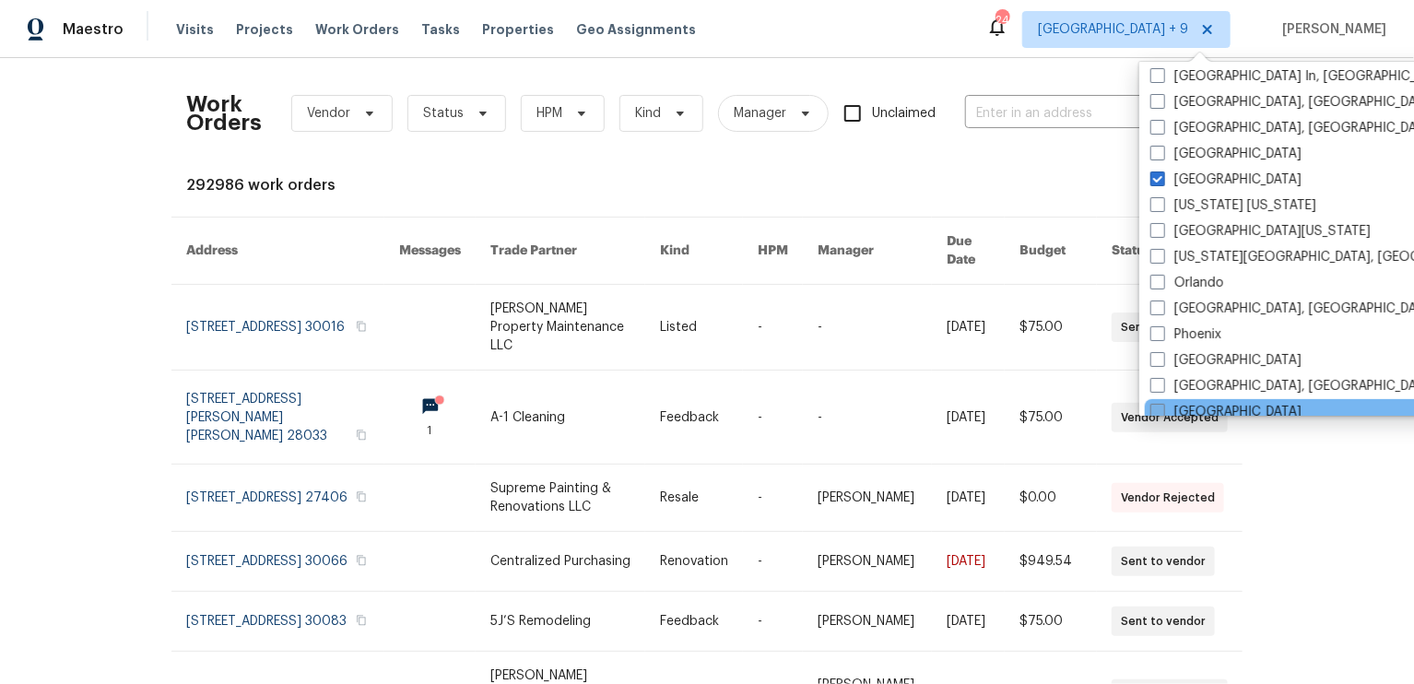
click at [1153, 187] on label "[GEOGRAPHIC_DATA]" at bounding box center [1225, 180] width 151 height 18
click at [1153, 183] on input "[GEOGRAPHIC_DATA]" at bounding box center [1156, 177] width 12 height 12
checkbox input "false"
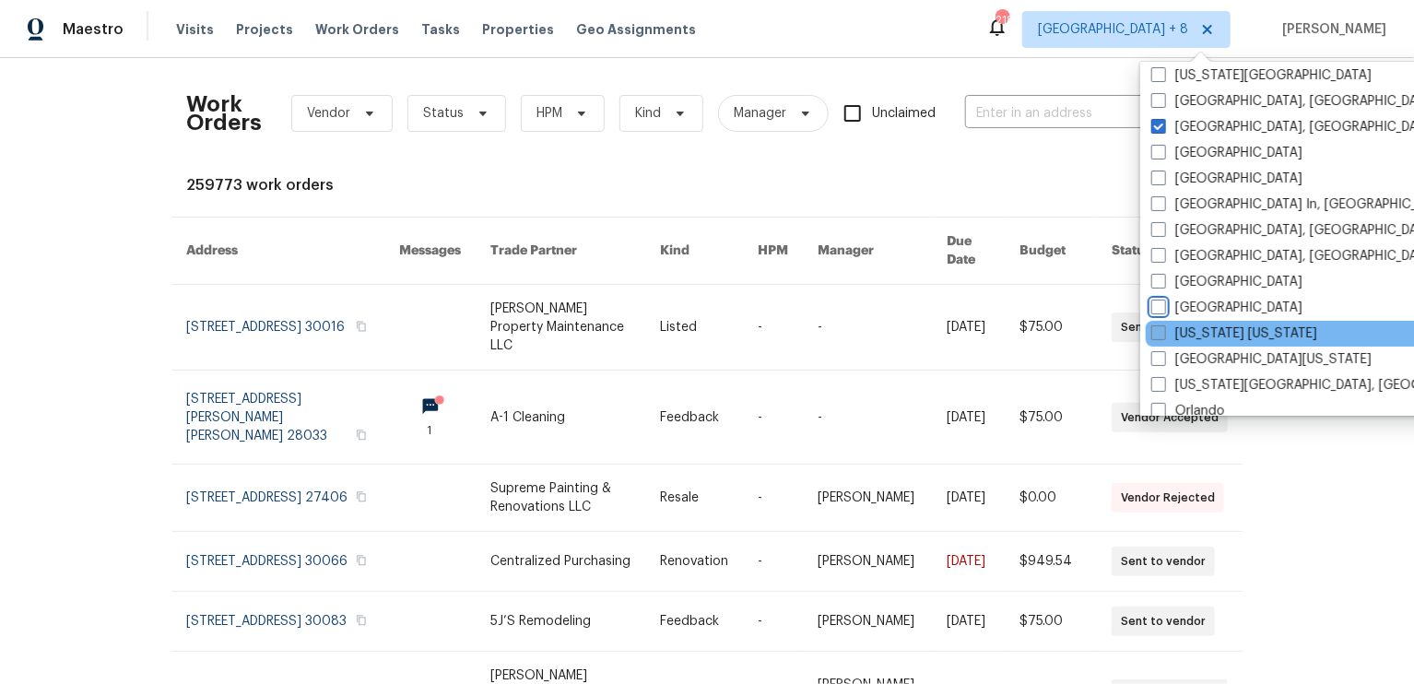
scroll to position [676, 0]
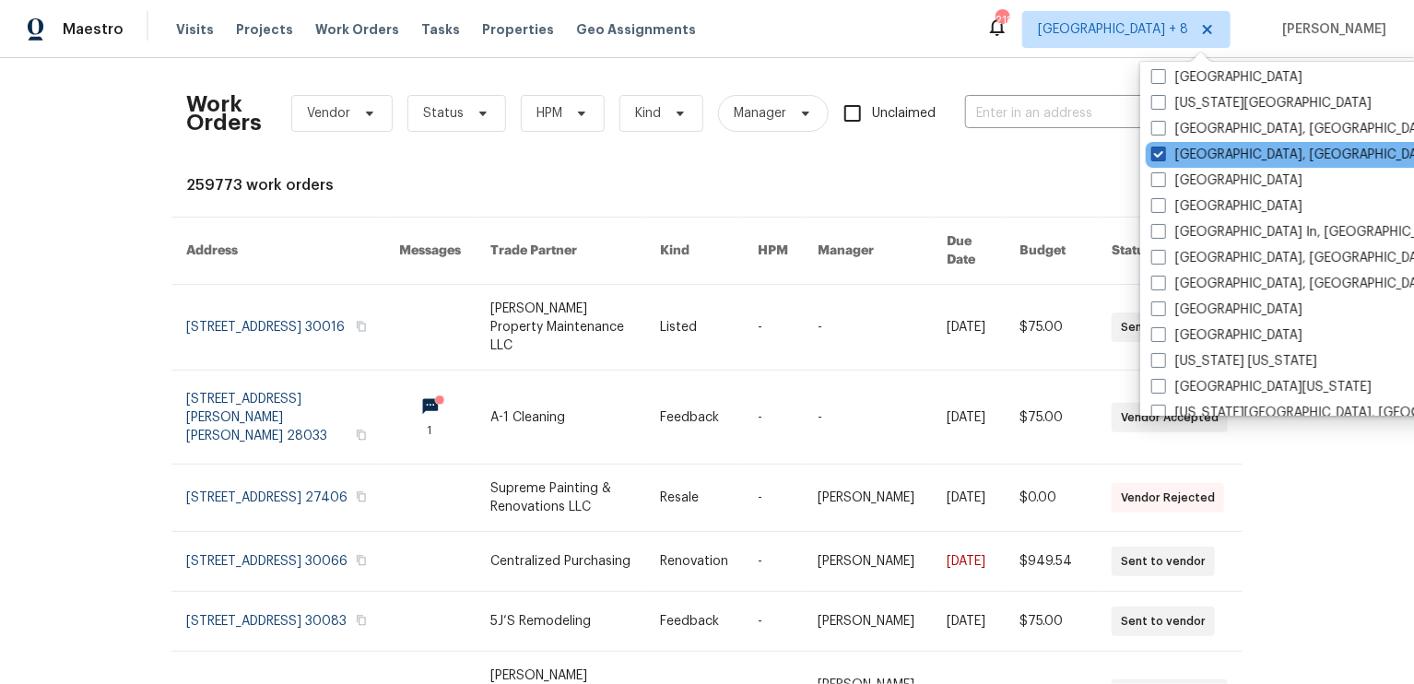
click at [1158, 154] on span at bounding box center [1158, 154] width 15 height 15
click at [1158, 154] on input "[GEOGRAPHIC_DATA], [GEOGRAPHIC_DATA]" at bounding box center [1157, 152] width 12 height 12
checkbox input "false"
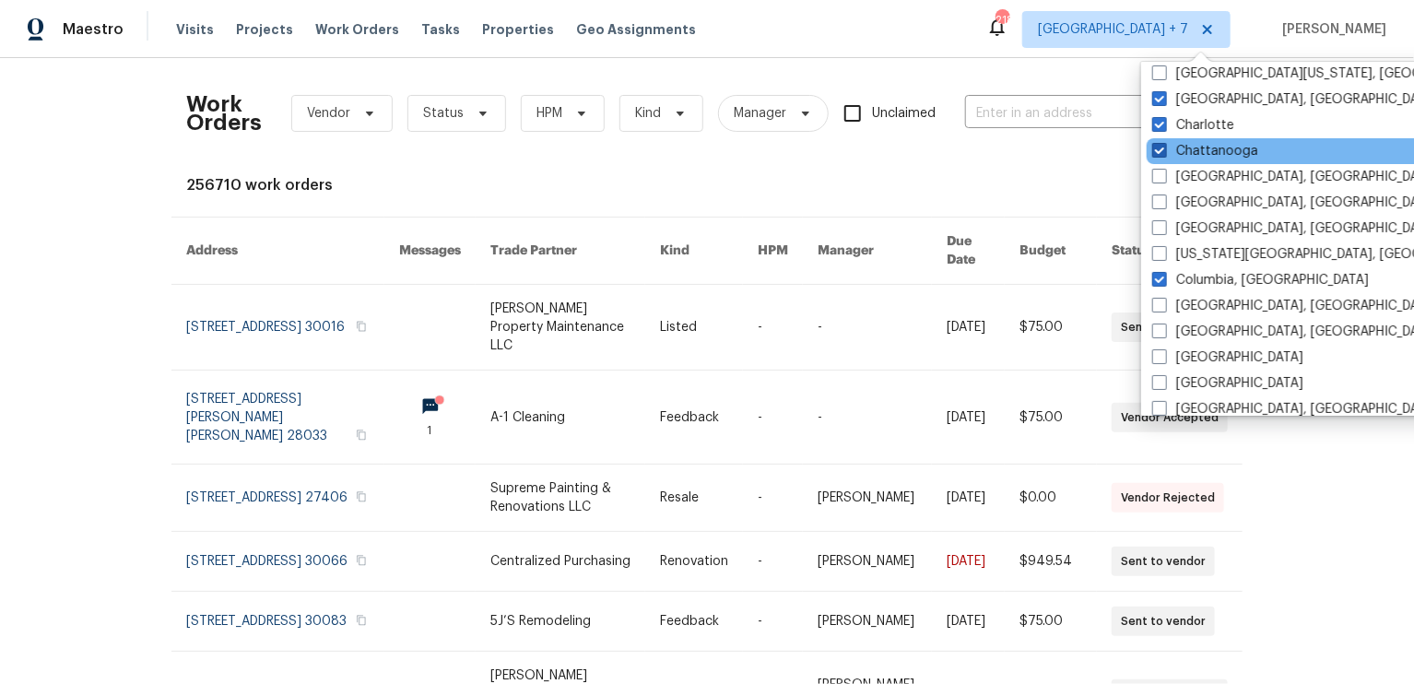
scroll to position [194, 0]
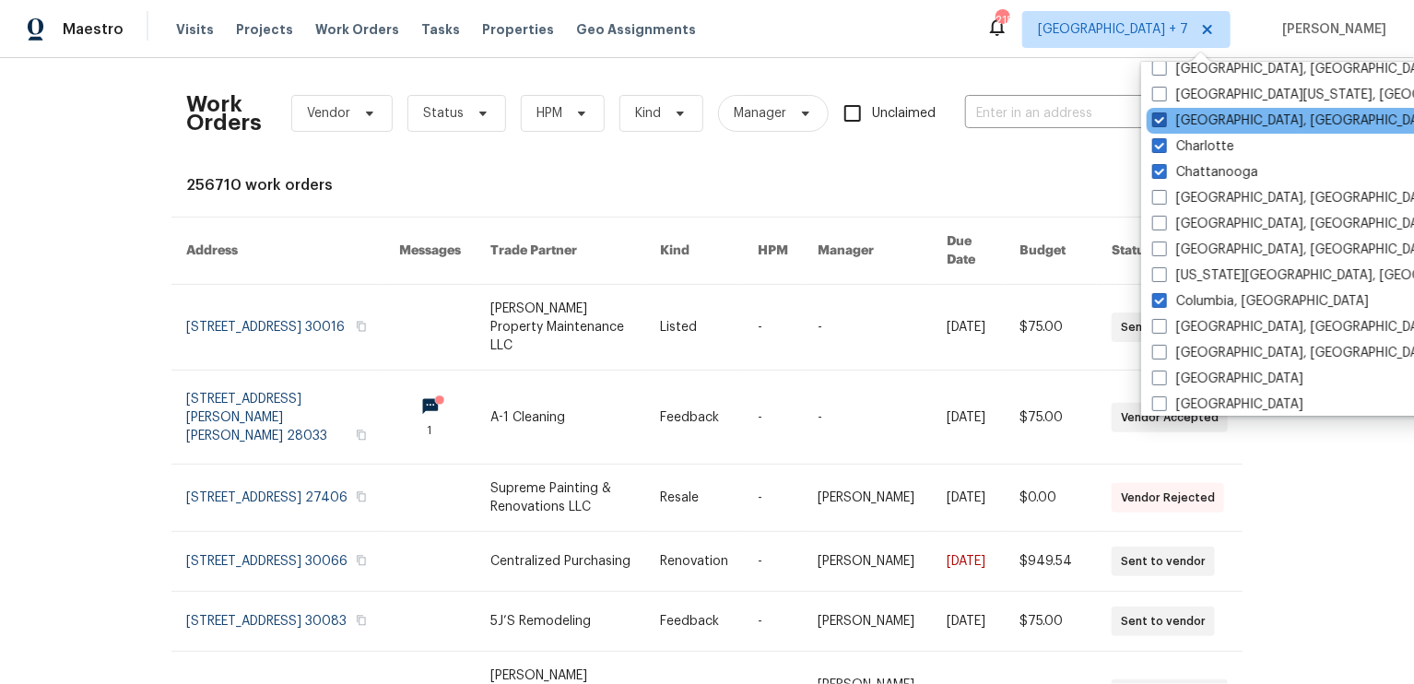
click at [1156, 113] on span at bounding box center [1159, 119] width 15 height 15
click at [1156, 113] on input "[GEOGRAPHIC_DATA], [GEOGRAPHIC_DATA]" at bounding box center [1158, 118] width 12 height 12
checkbox input "false"
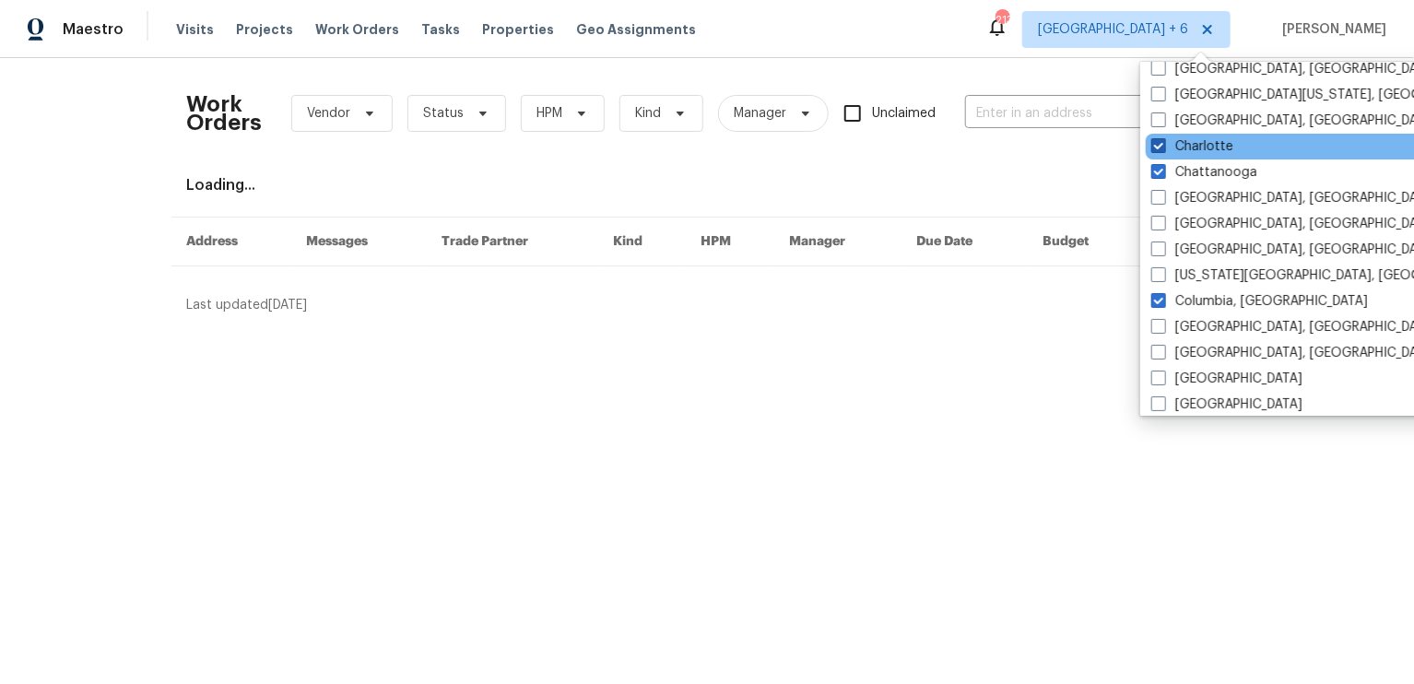
click at [1156, 140] on span at bounding box center [1158, 145] width 15 height 15
click at [1156, 140] on input "Charlotte" at bounding box center [1157, 143] width 12 height 12
checkbox input "false"
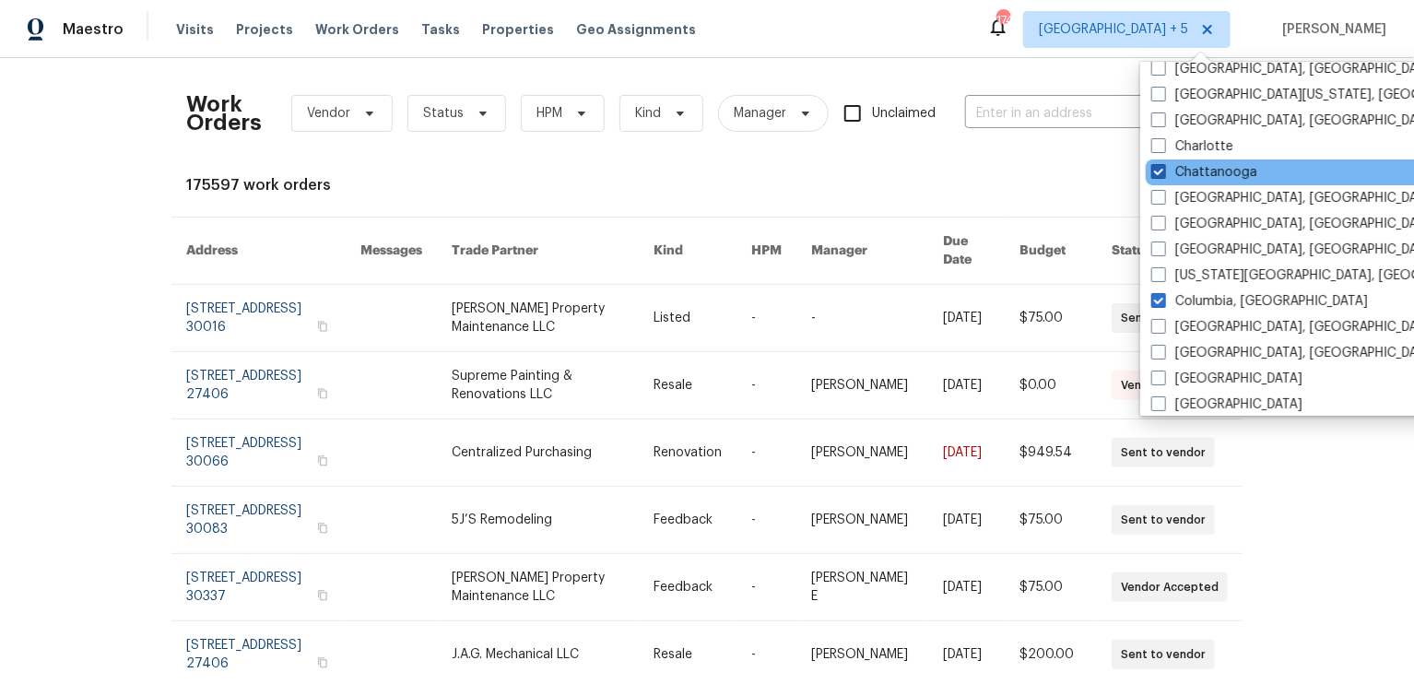
click at [1164, 172] on span at bounding box center [1158, 171] width 15 height 15
click at [1163, 172] on input "Chattanooga" at bounding box center [1157, 169] width 12 height 12
checkbox input "false"
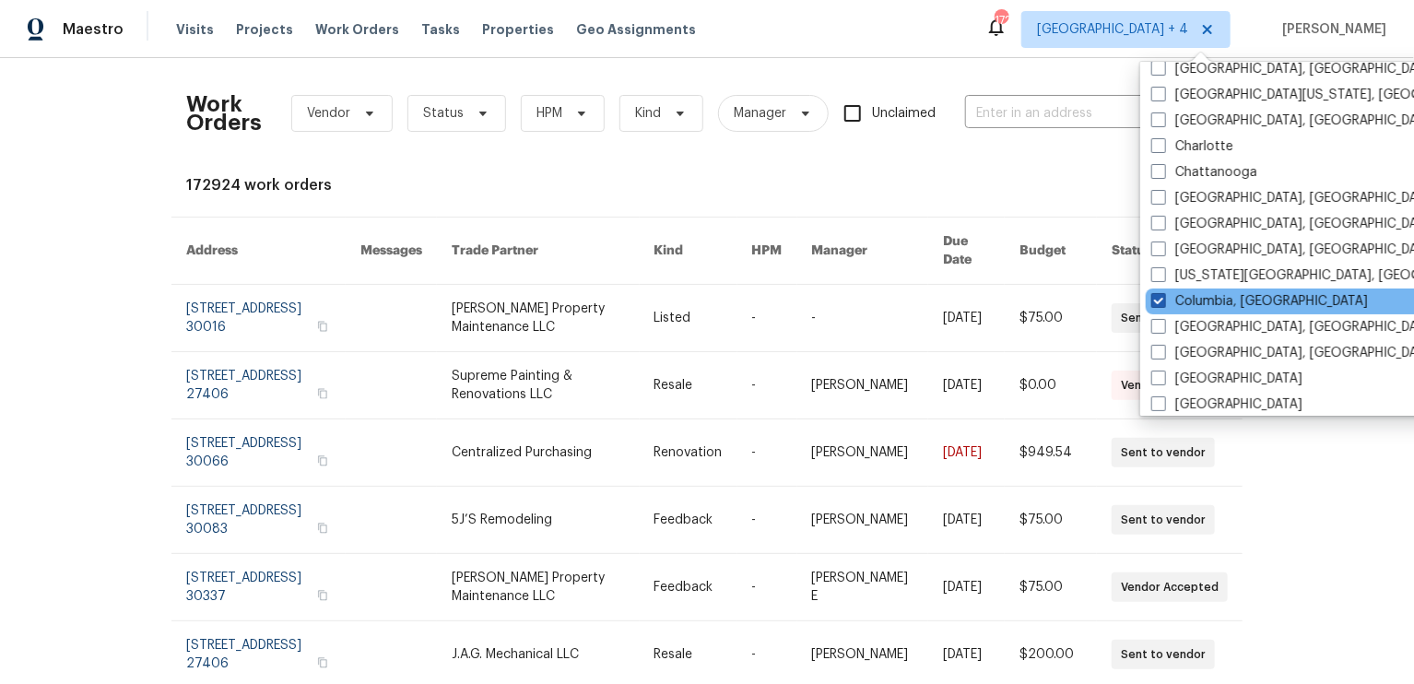
click at [1169, 296] on label "Columbia, [GEOGRAPHIC_DATA]" at bounding box center [1259, 301] width 217 height 18
click at [1163, 296] on input "Columbia, [GEOGRAPHIC_DATA]" at bounding box center [1157, 298] width 12 height 12
checkbox input "false"
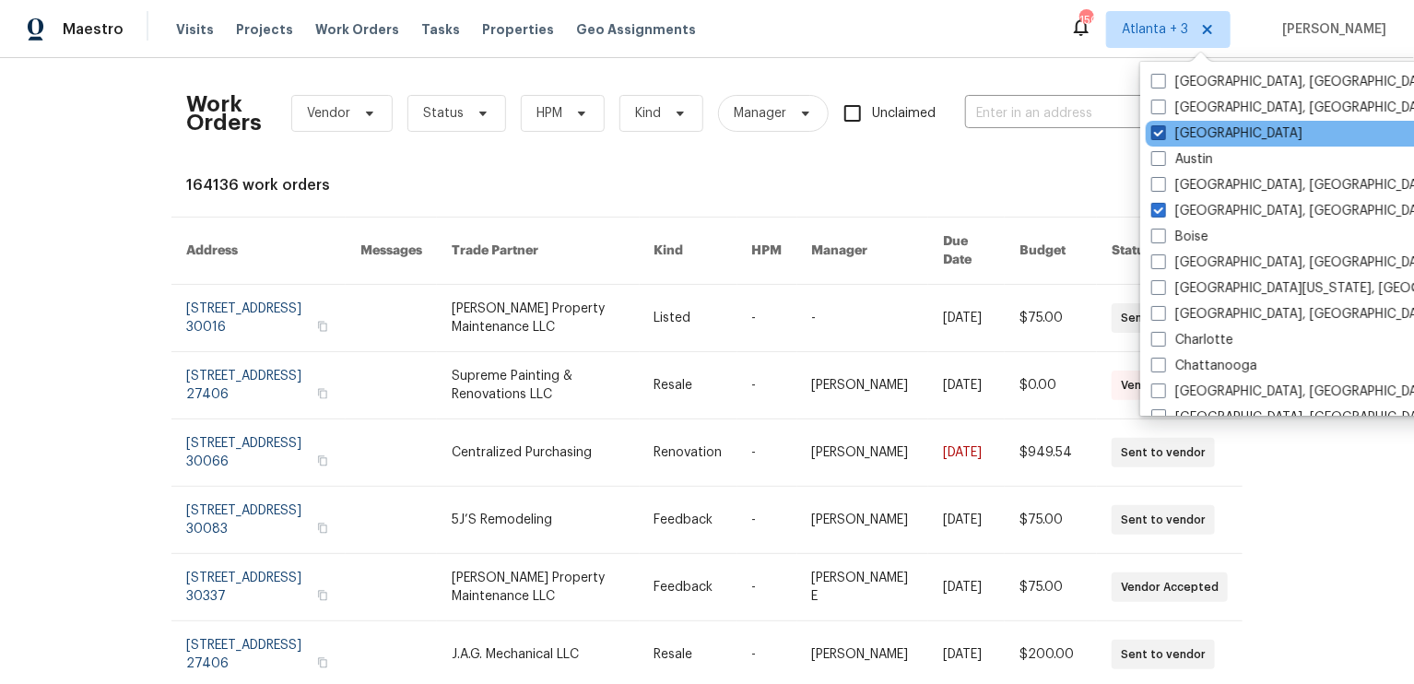
click at [1153, 138] on span at bounding box center [1158, 132] width 15 height 15
click at [1153, 136] on input "[GEOGRAPHIC_DATA]" at bounding box center [1157, 130] width 12 height 12
checkbox input "false"
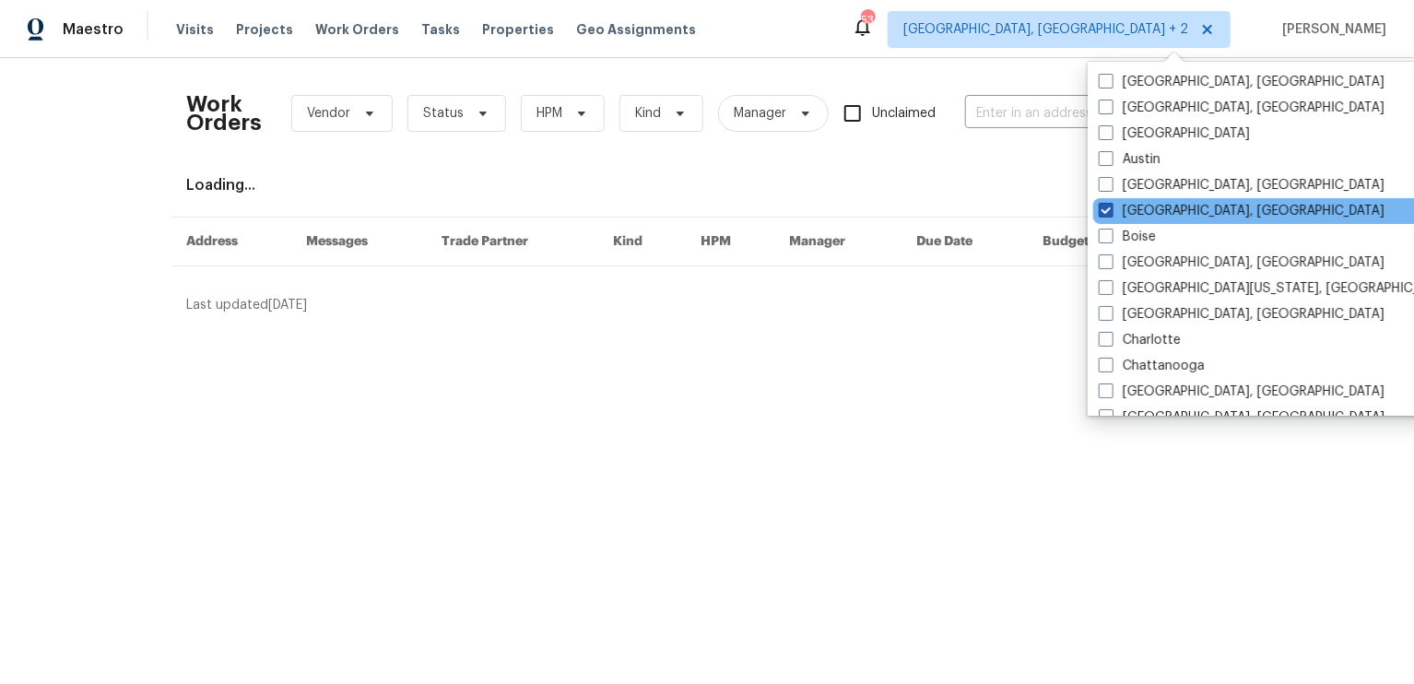
click at [1107, 208] on span at bounding box center [1106, 210] width 15 height 15
click at [1107, 208] on input "[GEOGRAPHIC_DATA], [GEOGRAPHIC_DATA]" at bounding box center [1105, 208] width 12 height 12
checkbox input "false"
